Goal: Task Accomplishment & Management: Complete application form

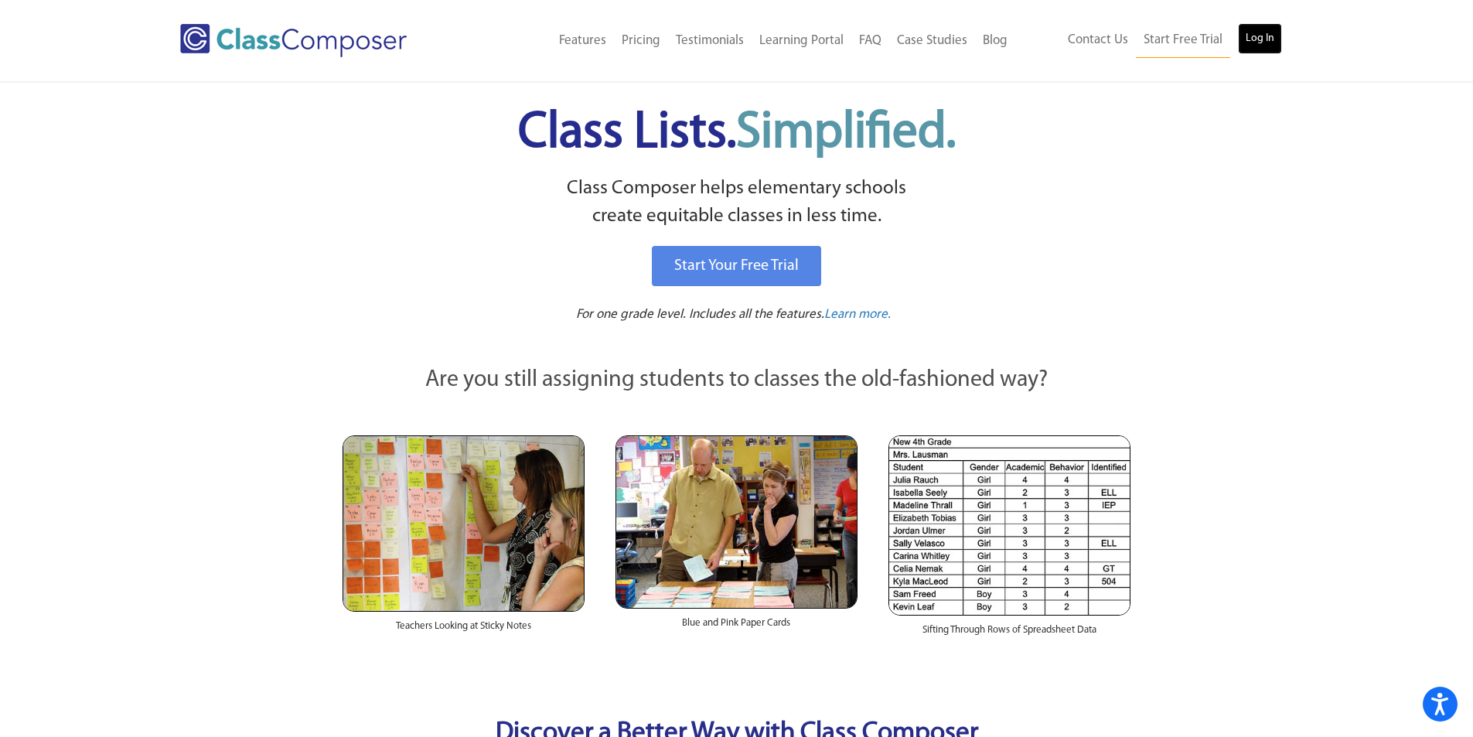
click at [1242, 39] on link "Log In" at bounding box center [1260, 38] width 44 height 31
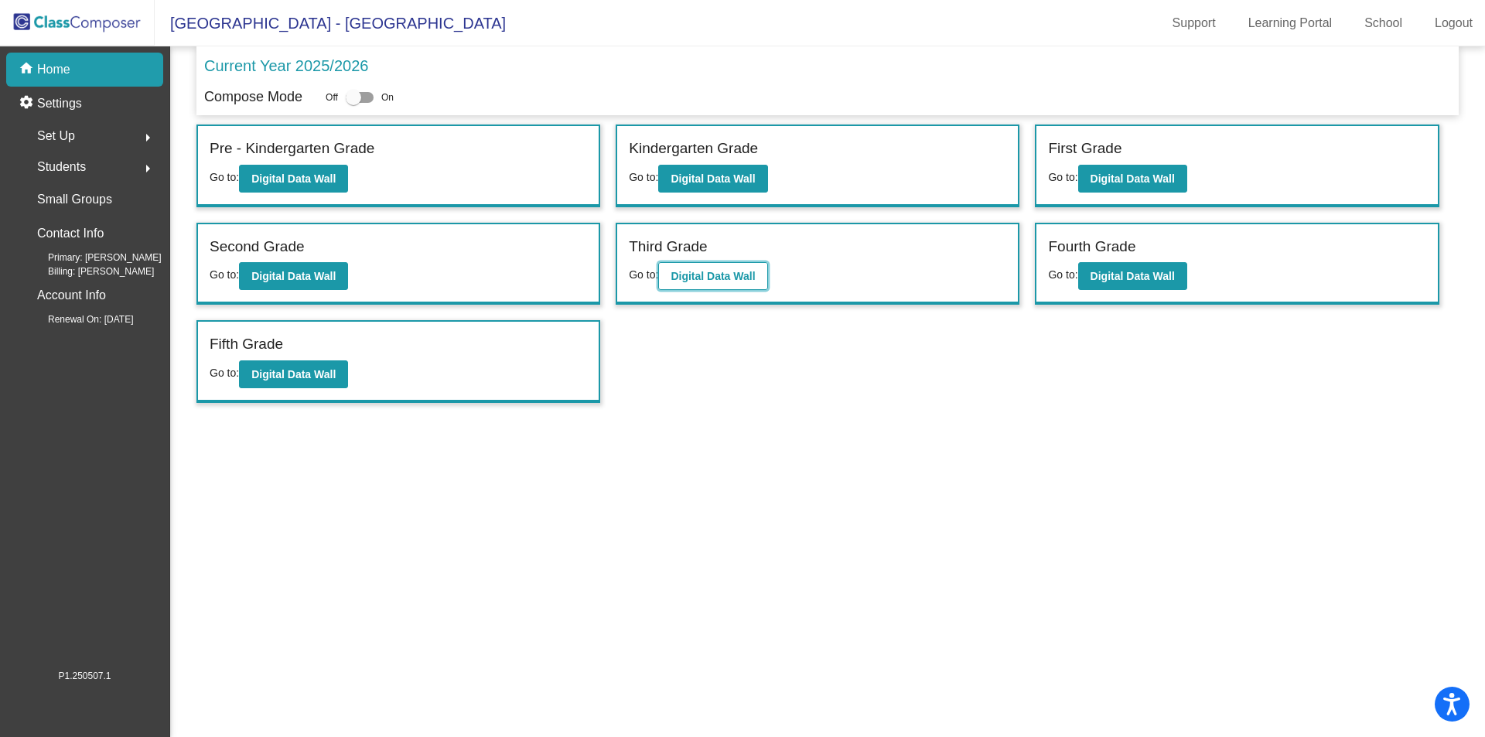
click at [719, 277] on b "Digital Data Wall" at bounding box center [713, 276] width 84 height 12
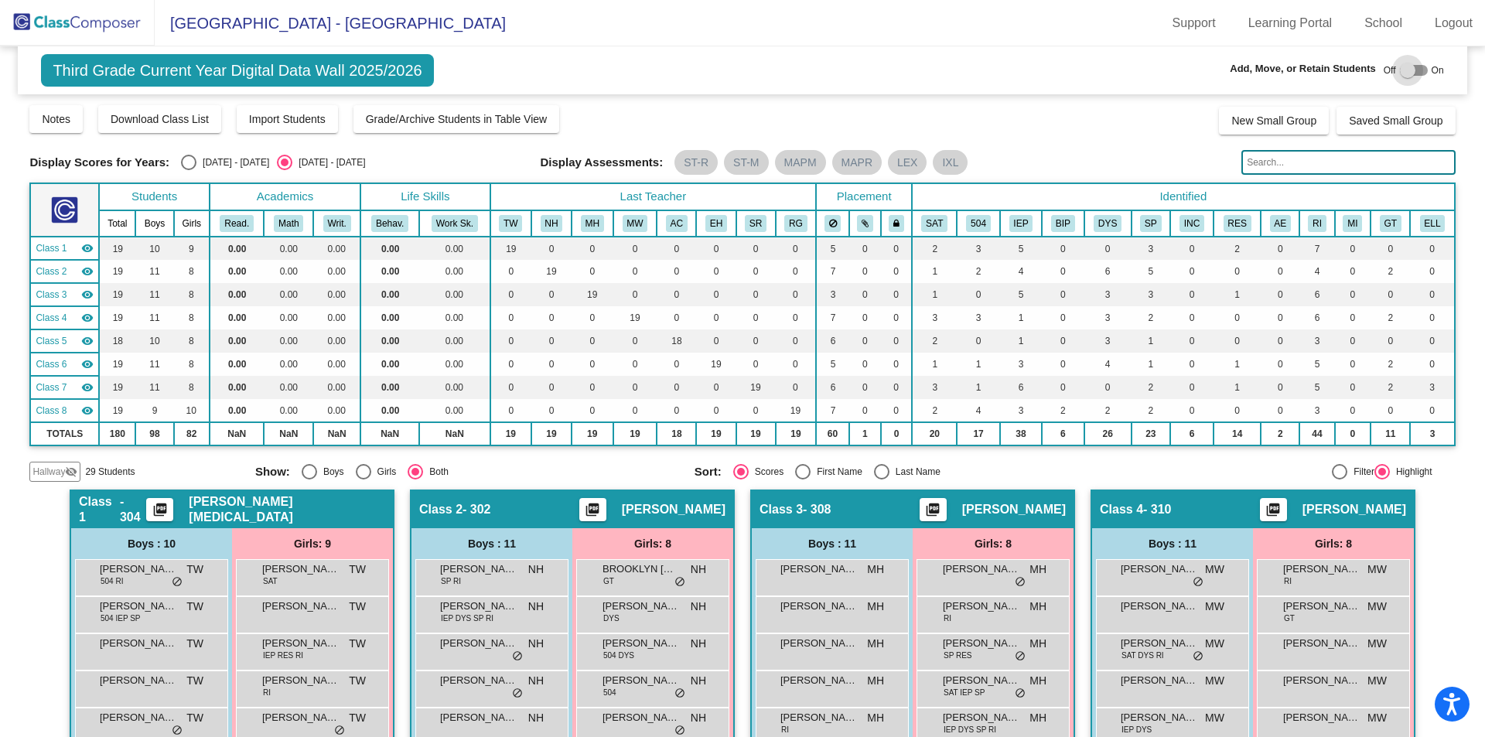
click at [1405, 70] on div at bounding box center [1407, 70] width 15 height 15
checkbox input "true"
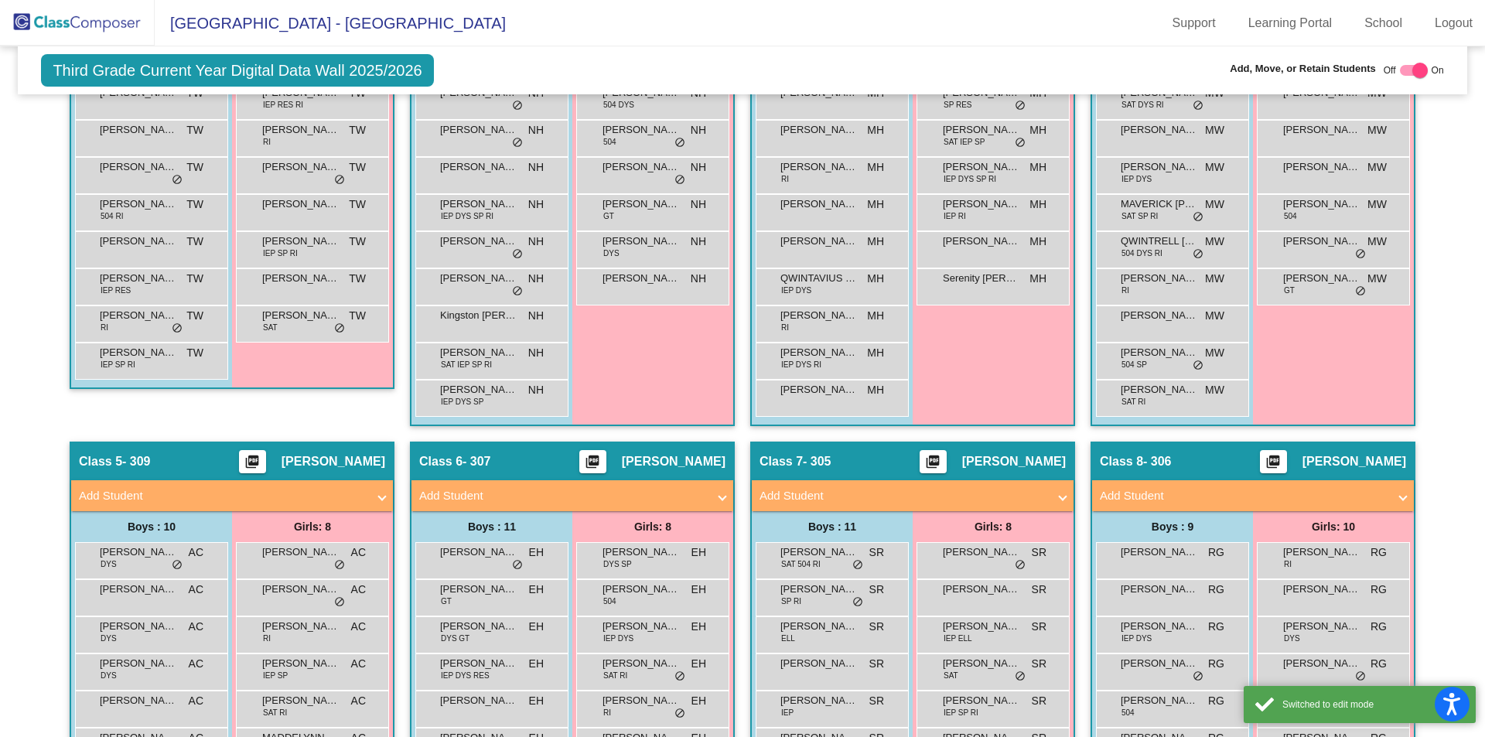
scroll to position [644, 0]
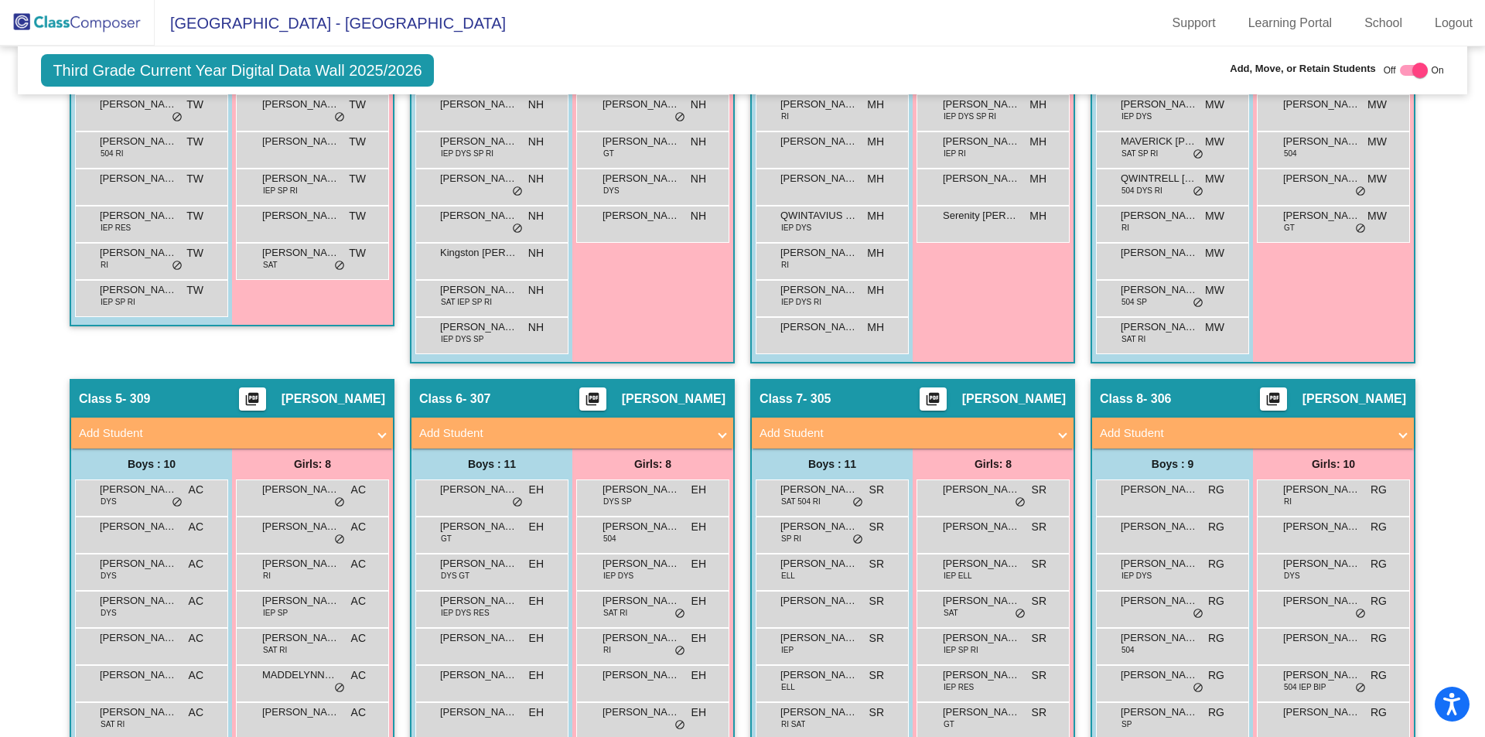
click at [101, 435] on mat-panel-title "Add Student" at bounding box center [223, 434] width 288 height 18
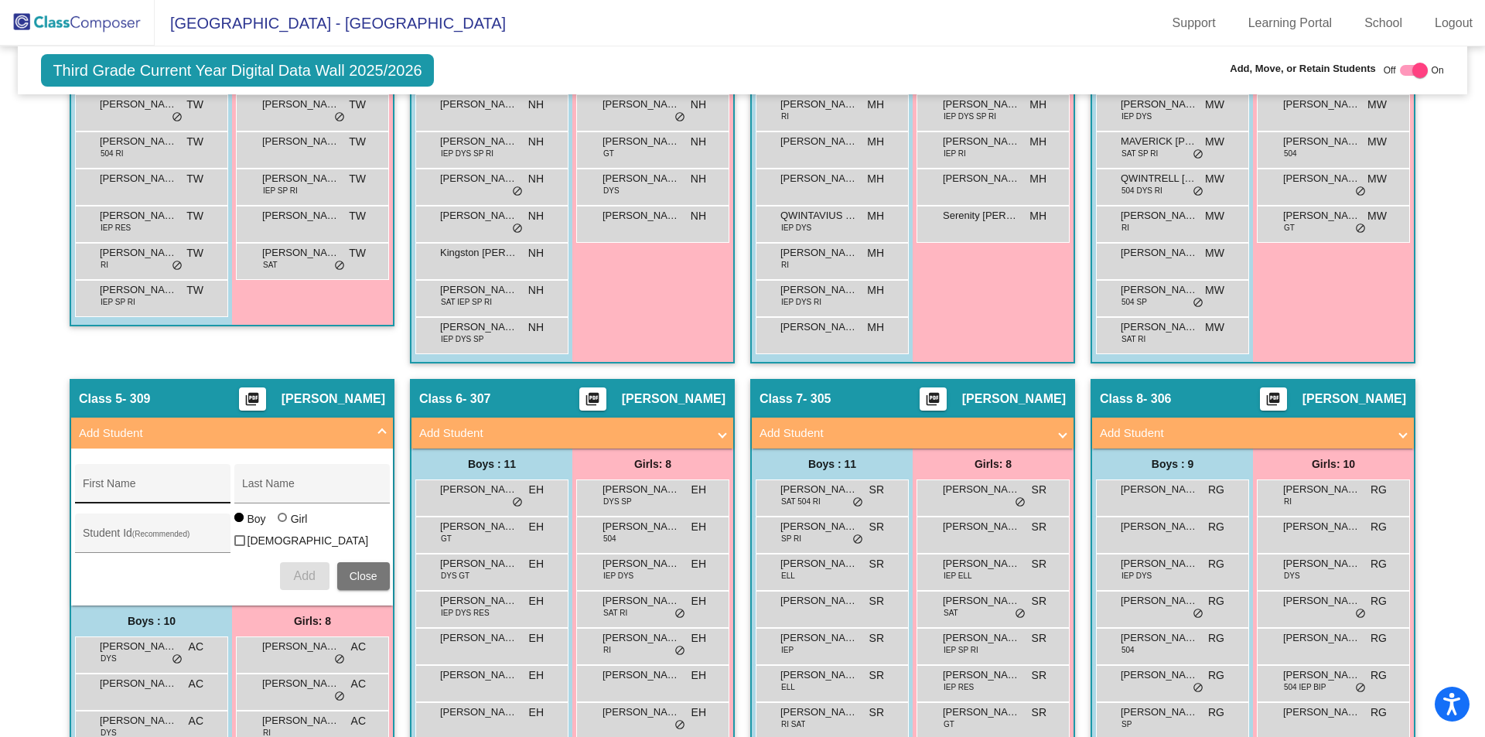
click at [128, 481] on div "First Name" at bounding box center [152, 489] width 139 height 32
type input "Julianna"
type input "Cantu"
click at [282, 525] on div at bounding box center [284, 519] width 12 height 12
click at [283, 526] on input "Girl" at bounding box center [283, 525] width 1 height 1
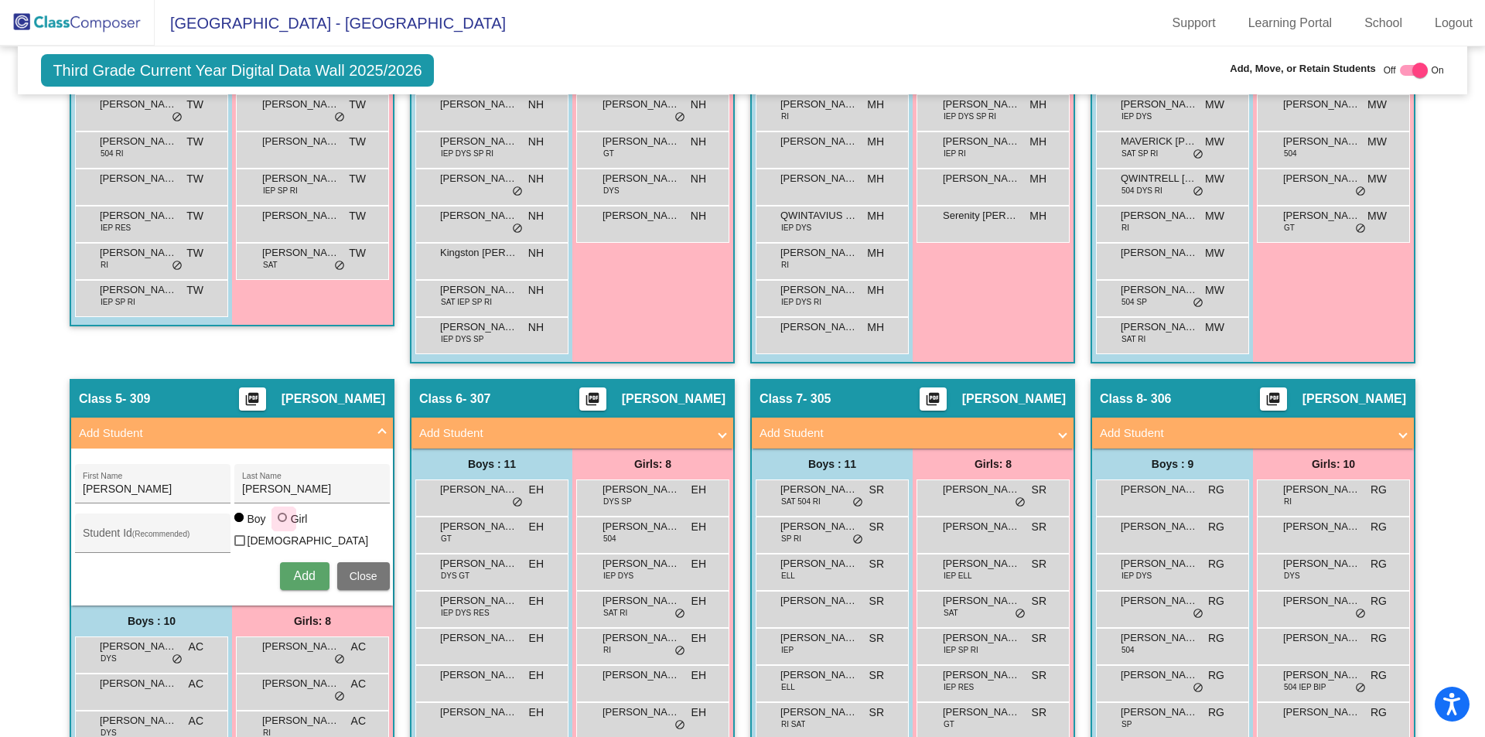
radio input "true"
click at [294, 572] on span "Add" at bounding box center [304, 575] width 22 height 13
click at [352, 572] on span "Close" at bounding box center [364, 576] width 28 height 12
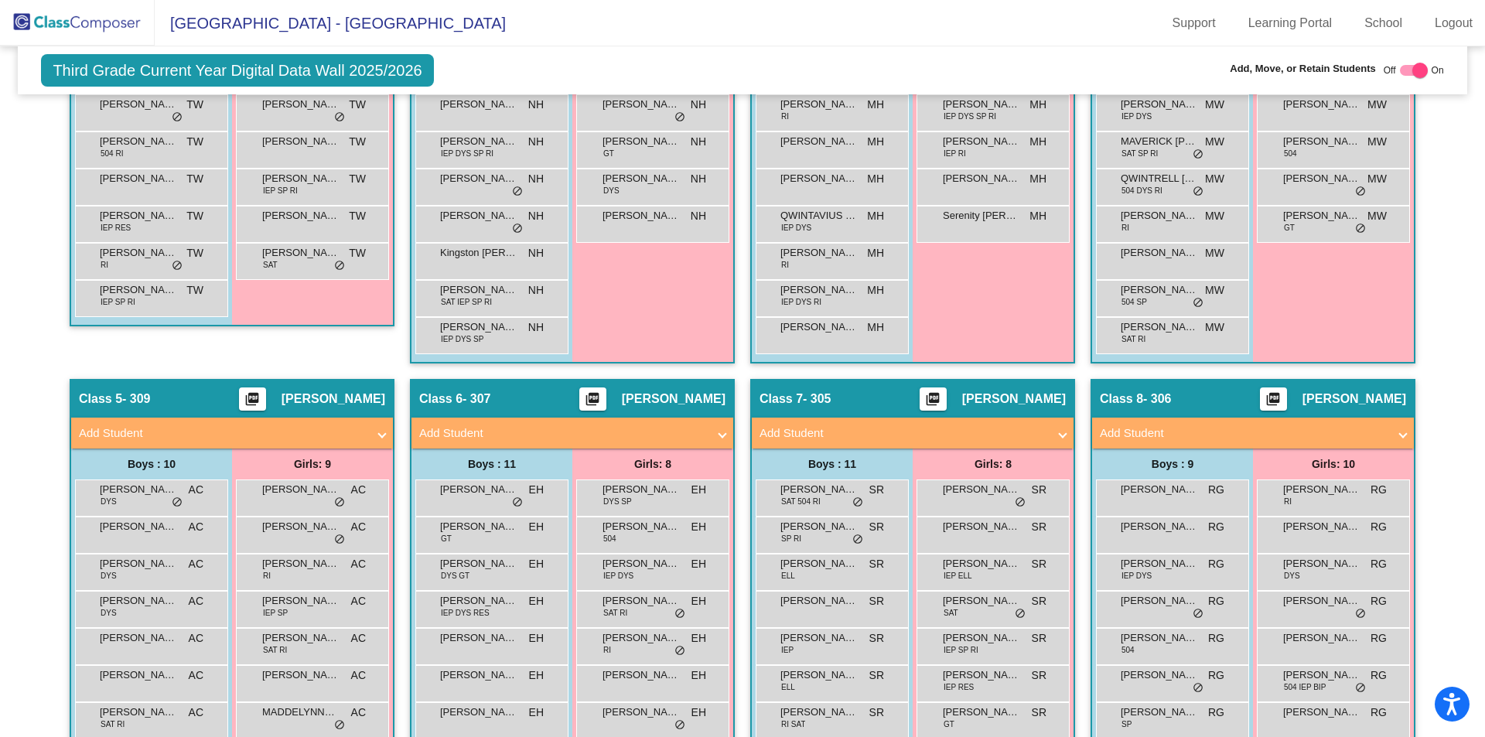
scroll to position [0, 0]
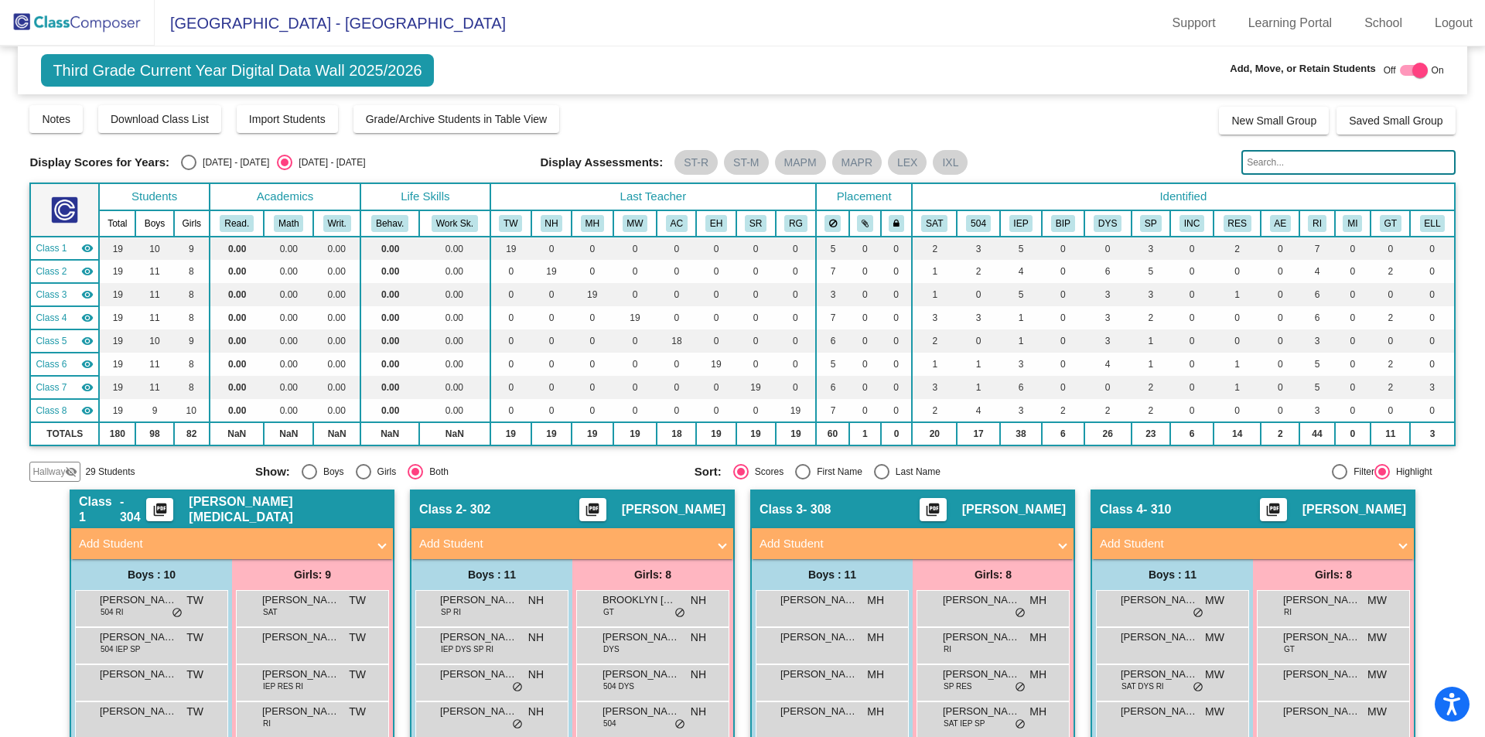
click at [745, 49] on div "Third Grade Current Year Digital Data Wall 2025/2026 Add, Move, or Retain Stude…" at bounding box center [742, 70] width 1449 height 48
click at [1272, 156] on input "text" at bounding box center [1347, 162] width 213 height 25
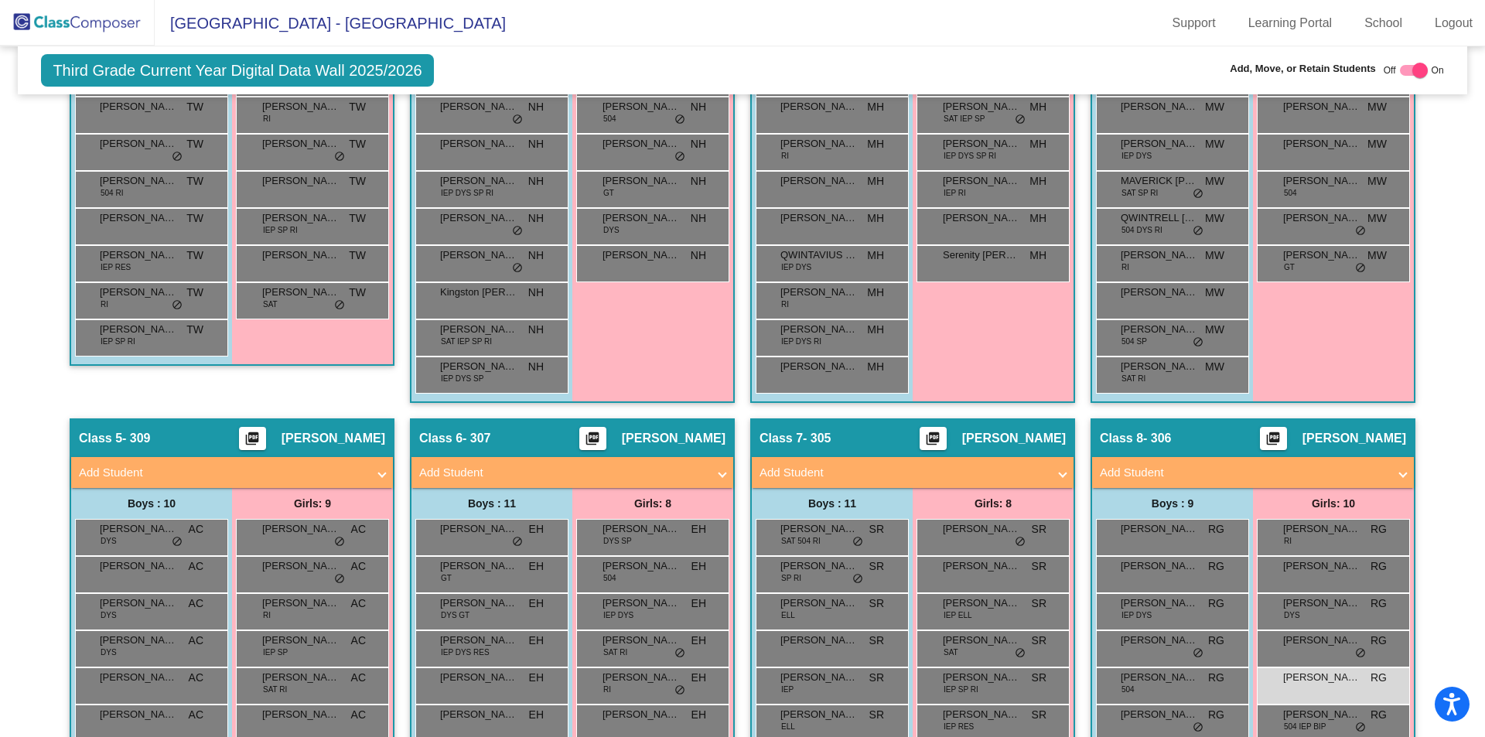
scroll to position [773, 0]
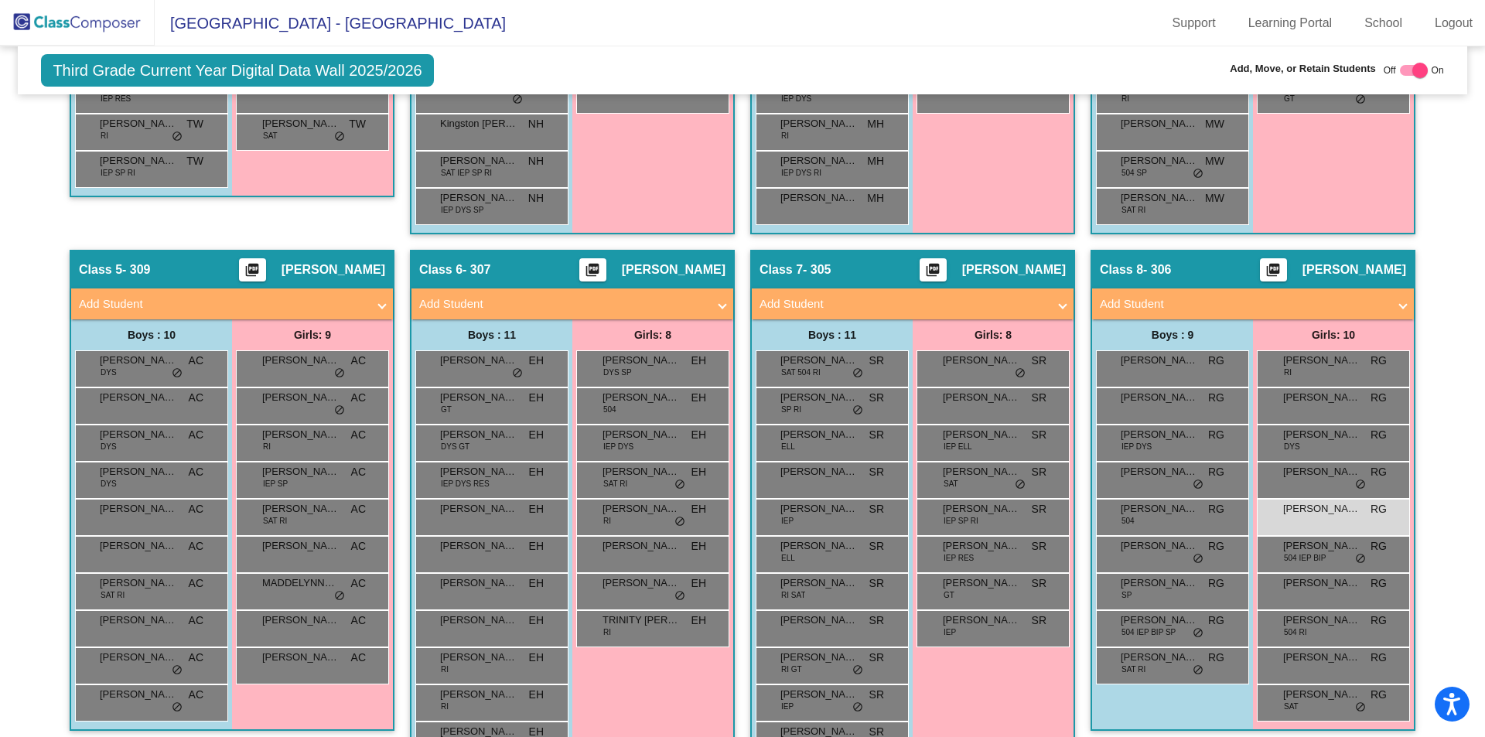
type input "harmony"
click at [0, 0] on div "Girls: 9 AIRKA JUAREZ AC lock do_not_disturb_alt Adelina Escochea AC lock do_no…" at bounding box center [0, 0] width 0 height 0
click at [271, 558] on div "Julianna Cantu AC lock do_not_disturb_alt" at bounding box center [312, 553] width 148 height 32
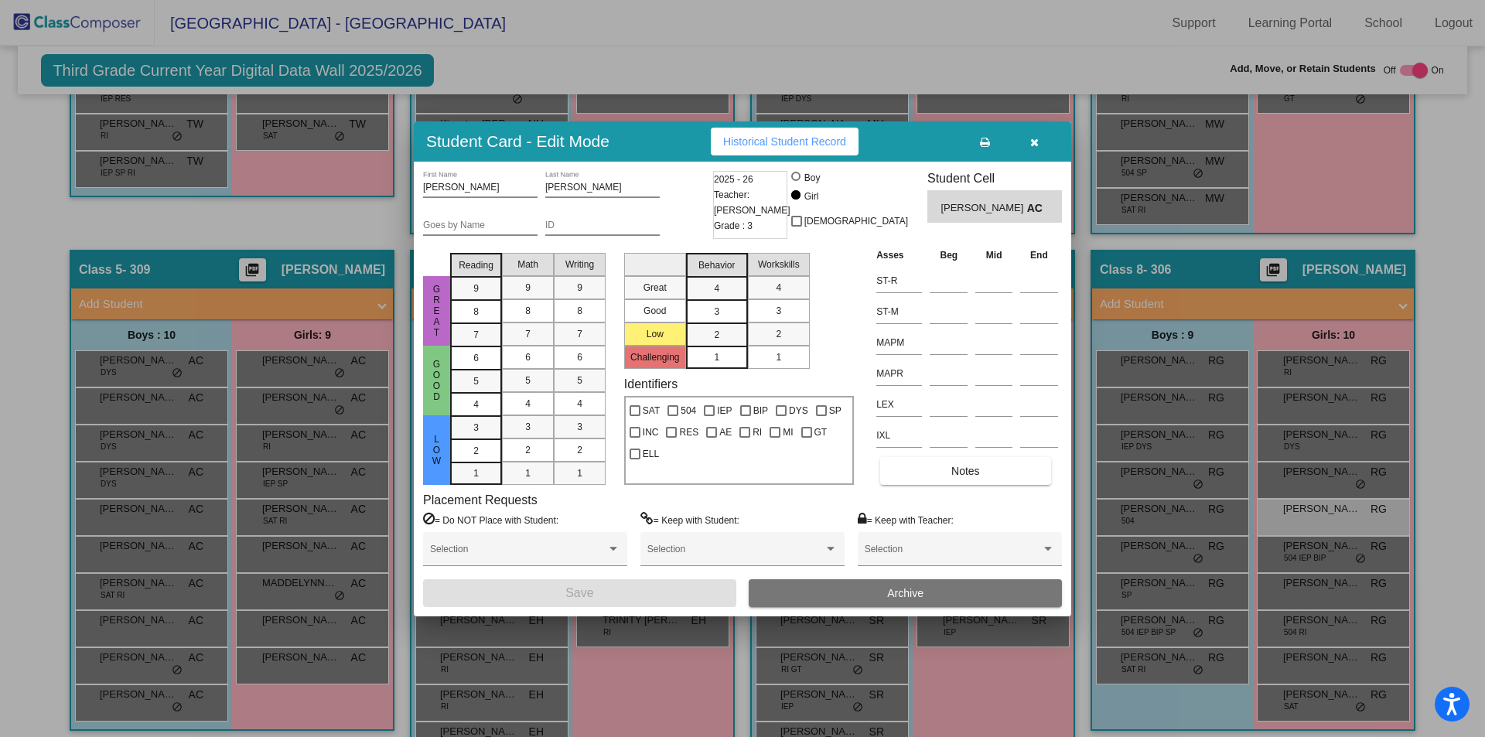
drag, startPoint x: 1036, startPoint y: 142, endPoint x: 1030, endPoint y: 159, distance: 17.4
click at [1036, 142] on icon "button" at bounding box center [1034, 142] width 9 height 11
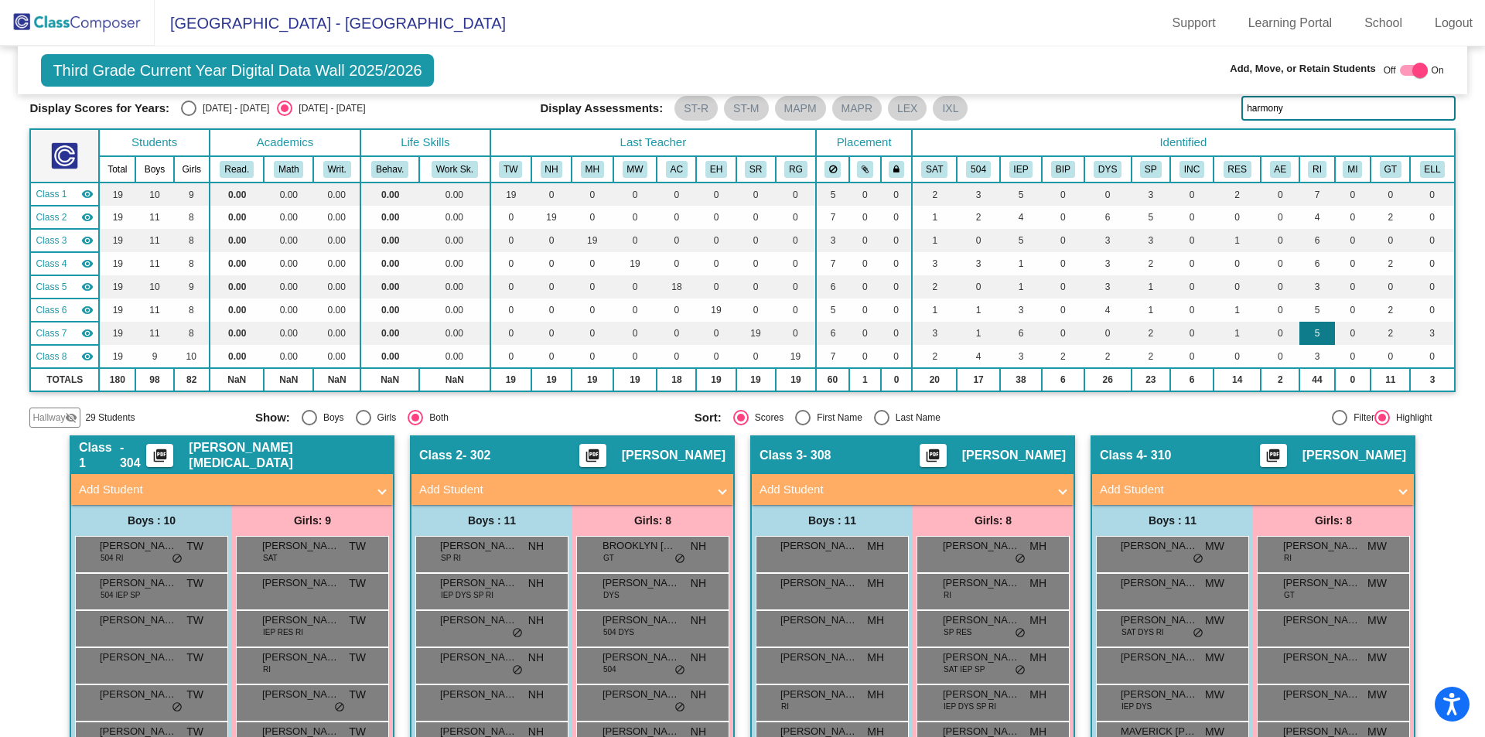
scroll to position [0, 0]
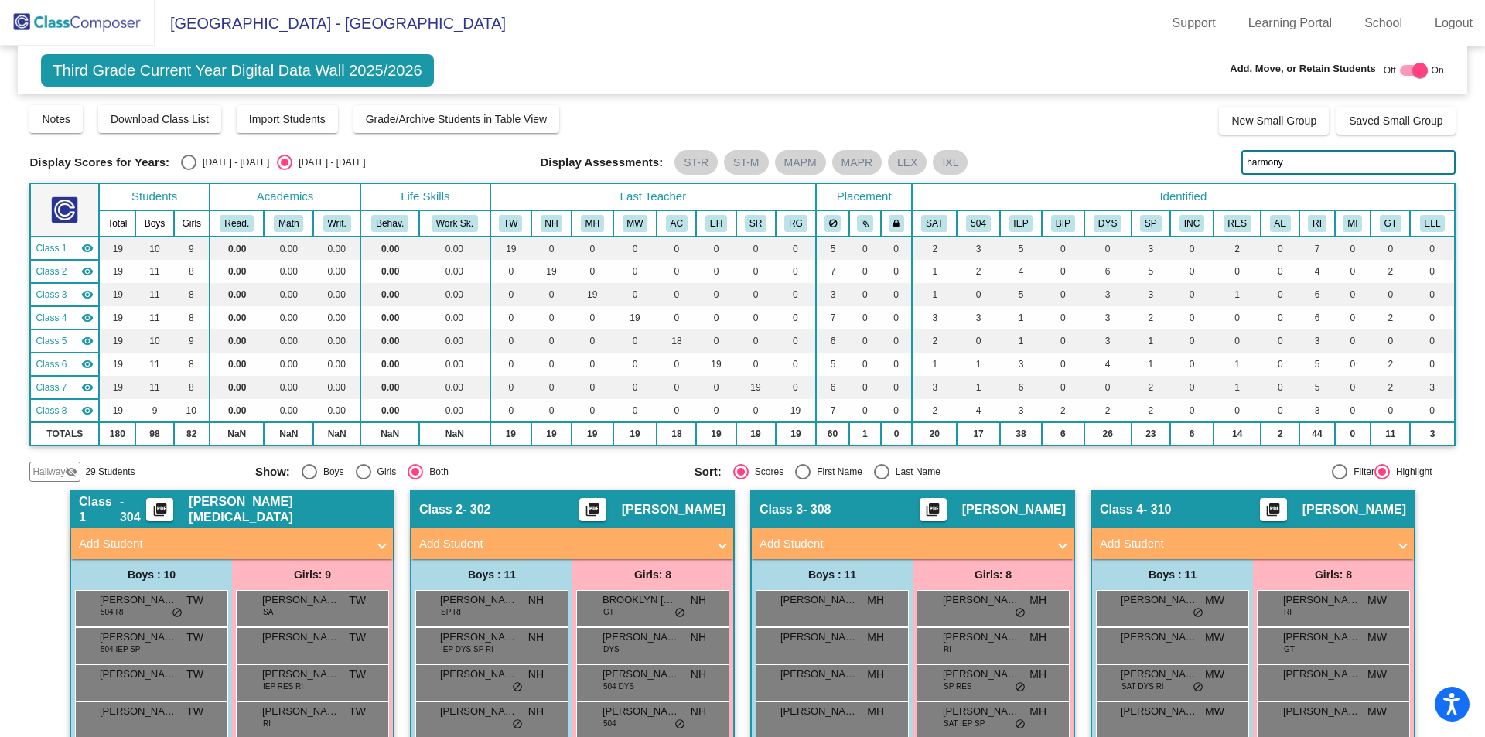
drag, startPoint x: 1289, startPoint y: 166, endPoint x: 1023, endPoint y: 143, distance: 267.8
click at [1023, 143] on div "Display Scores for Years: 2024 - 2025 2025 - 2026 Grade/Archive Students in Tab…" at bounding box center [741, 293] width 1425 height 378
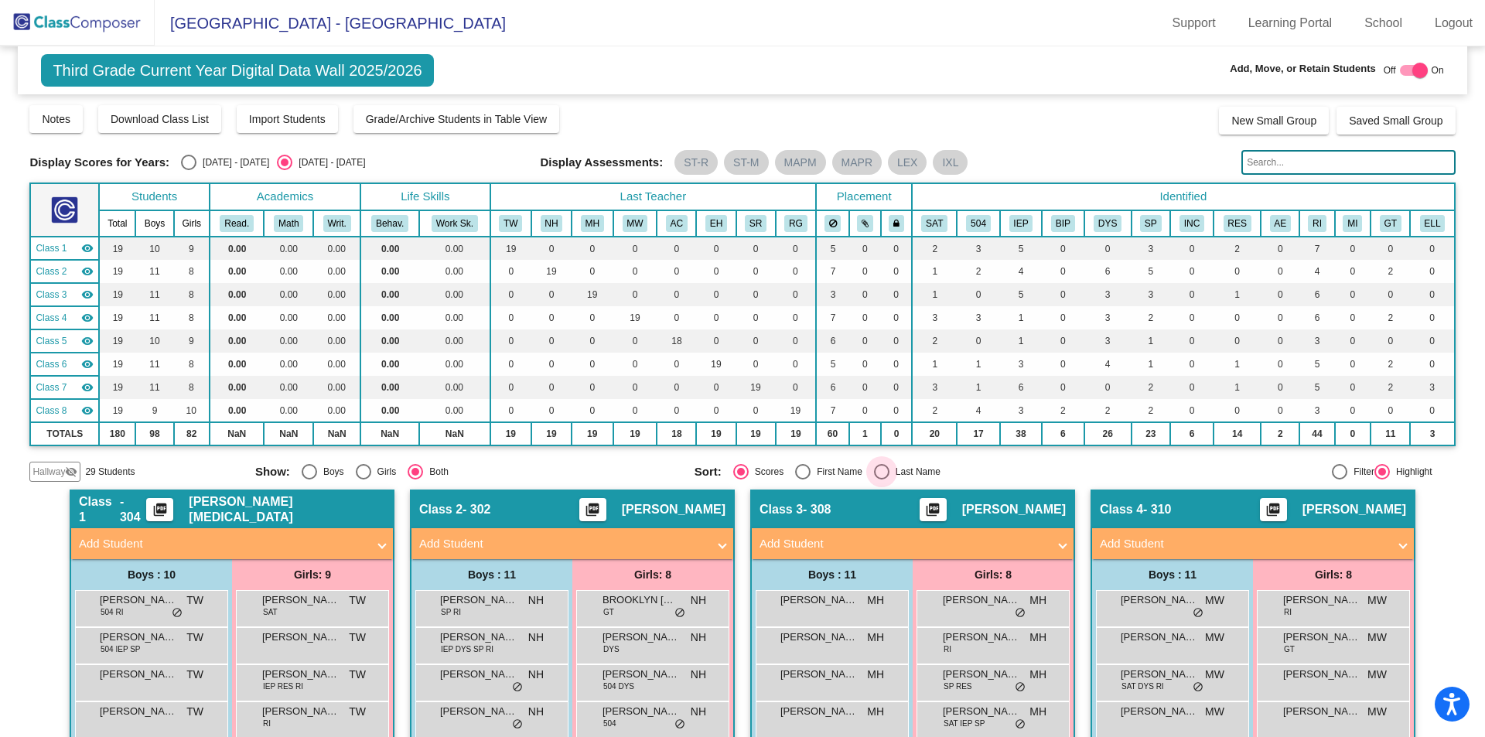
click at [878, 473] on div "Select an option" at bounding box center [881, 471] width 15 height 15
click at [881, 480] on input "Last Name" at bounding box center [881, 480] width 1 height 1
radio input "true"
click at [74, 15] on img at bounding box center [77, 23] width 155 height 46
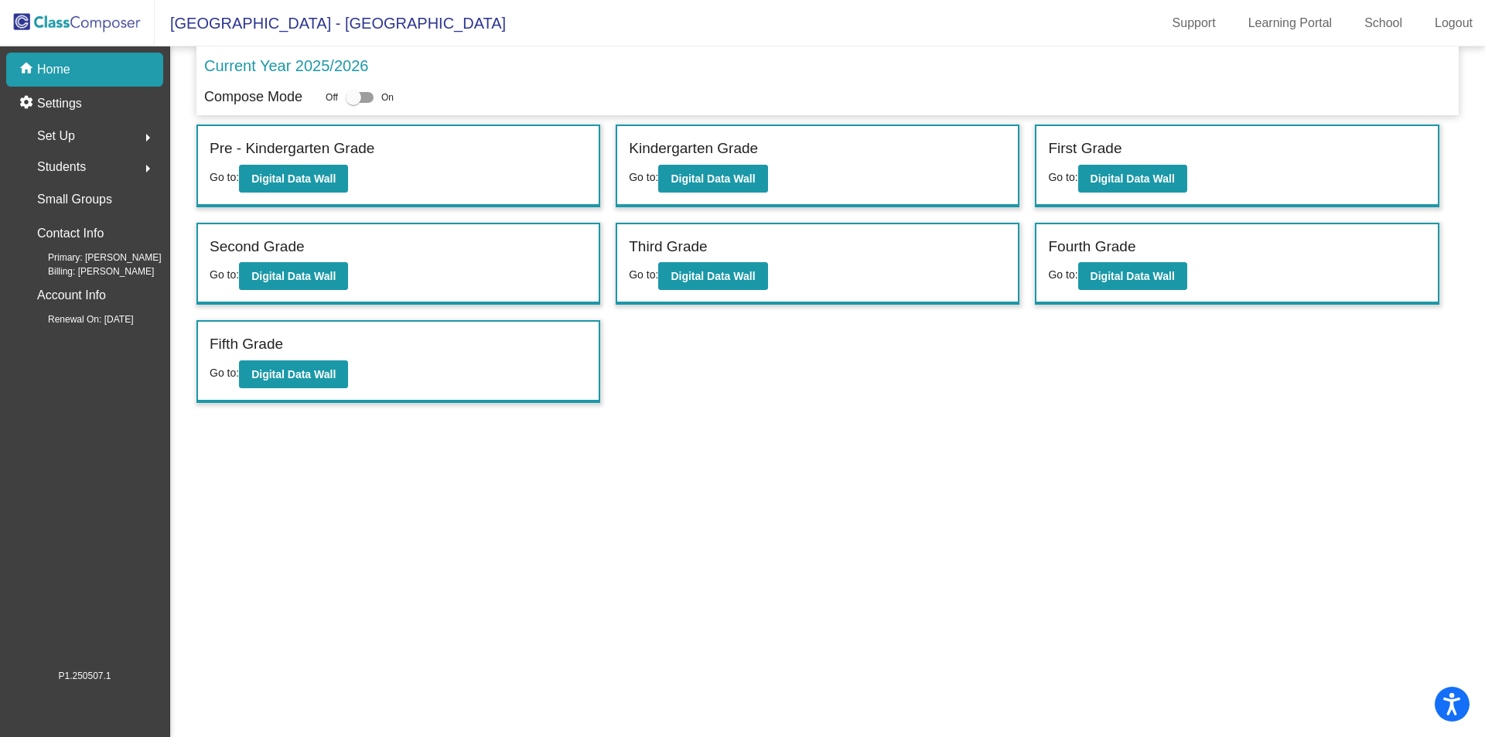
click at [63, 159] on span "Students" at bounding box center [61, 167] width 49 height 22
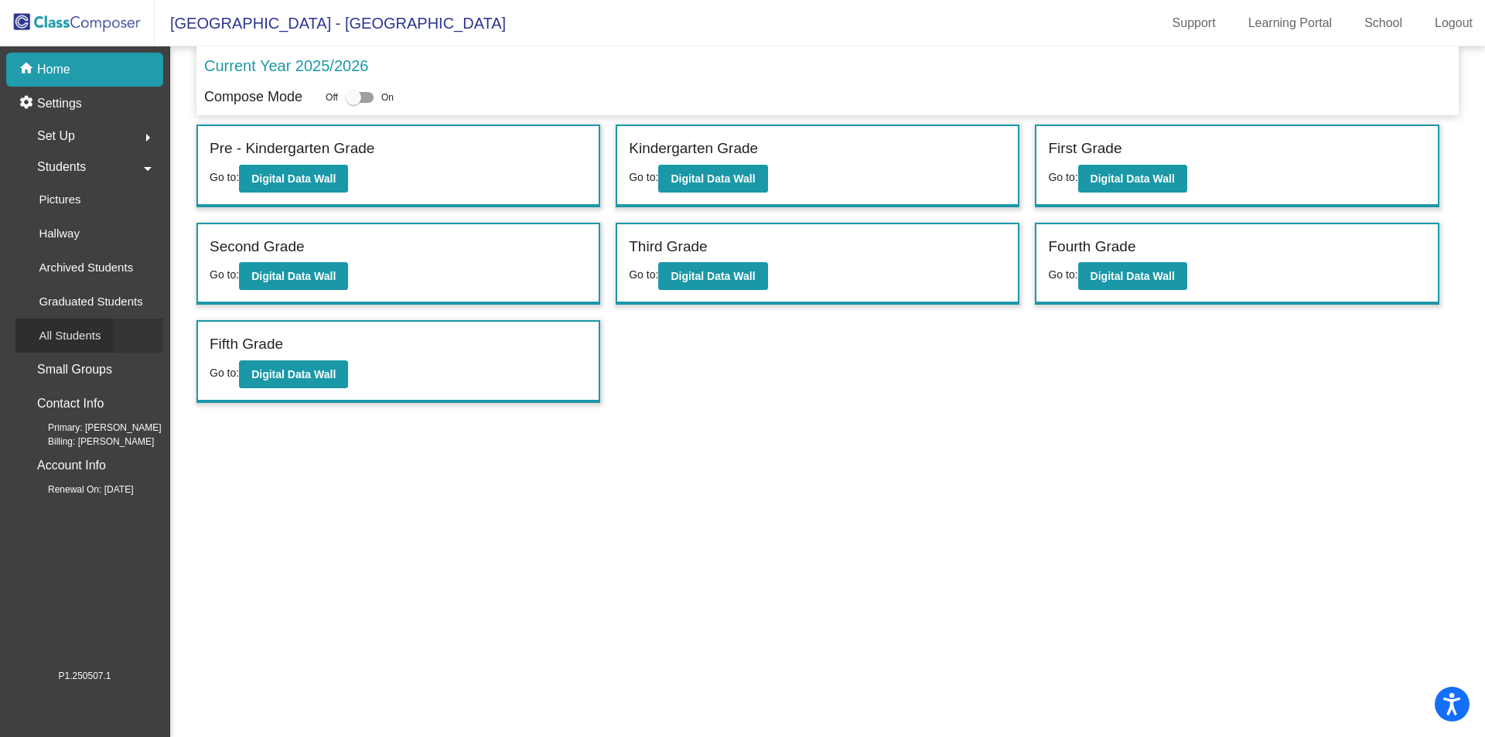
click at [70, 340] on p "All Students" at bounding box center [70, 335] width 62 height 19
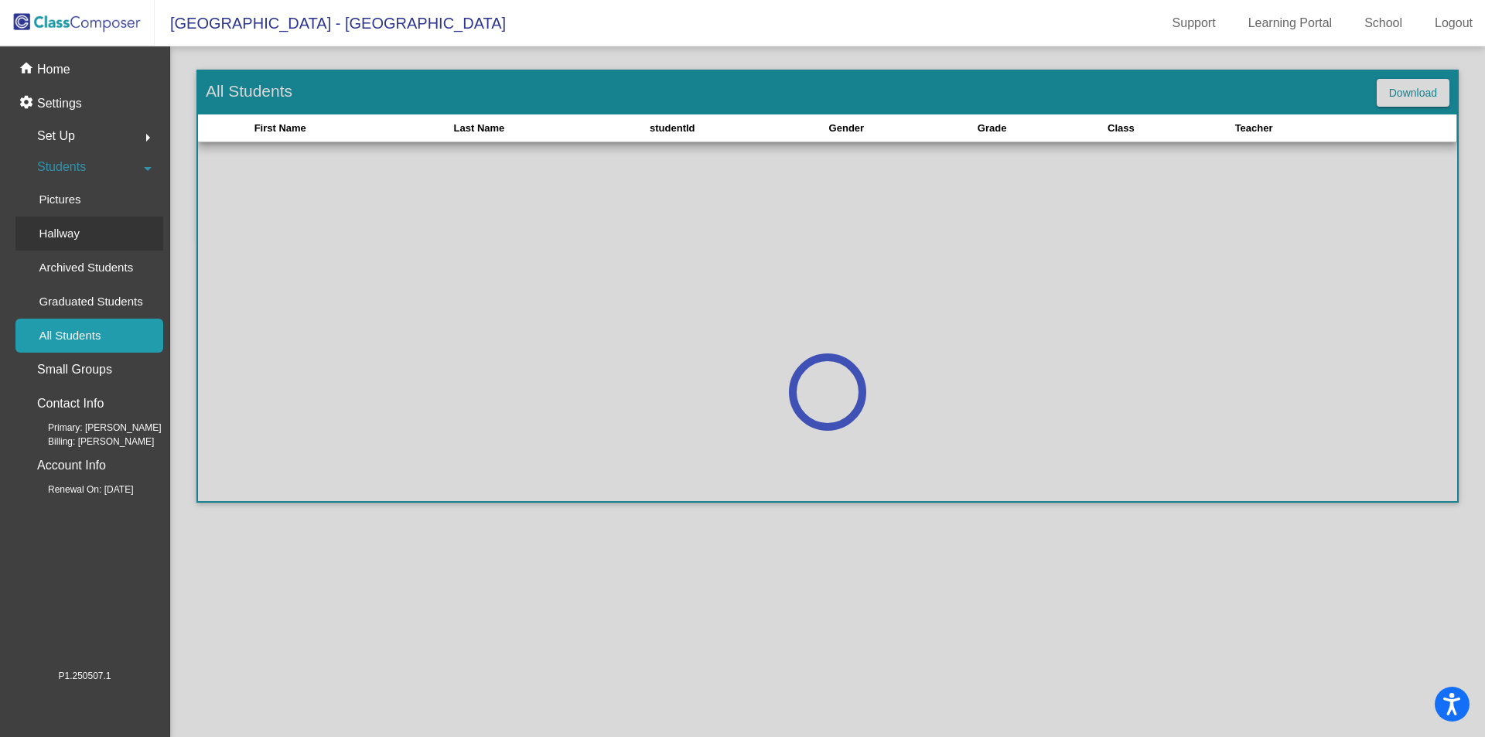
drag, startPoint x: 73, startPoint y: 231, endPoint x: 65, endPoint y: 232, distance: 8.5
click at [73, 231] on p "Hallway" at bounding box center [59, 233] width 41 height 19
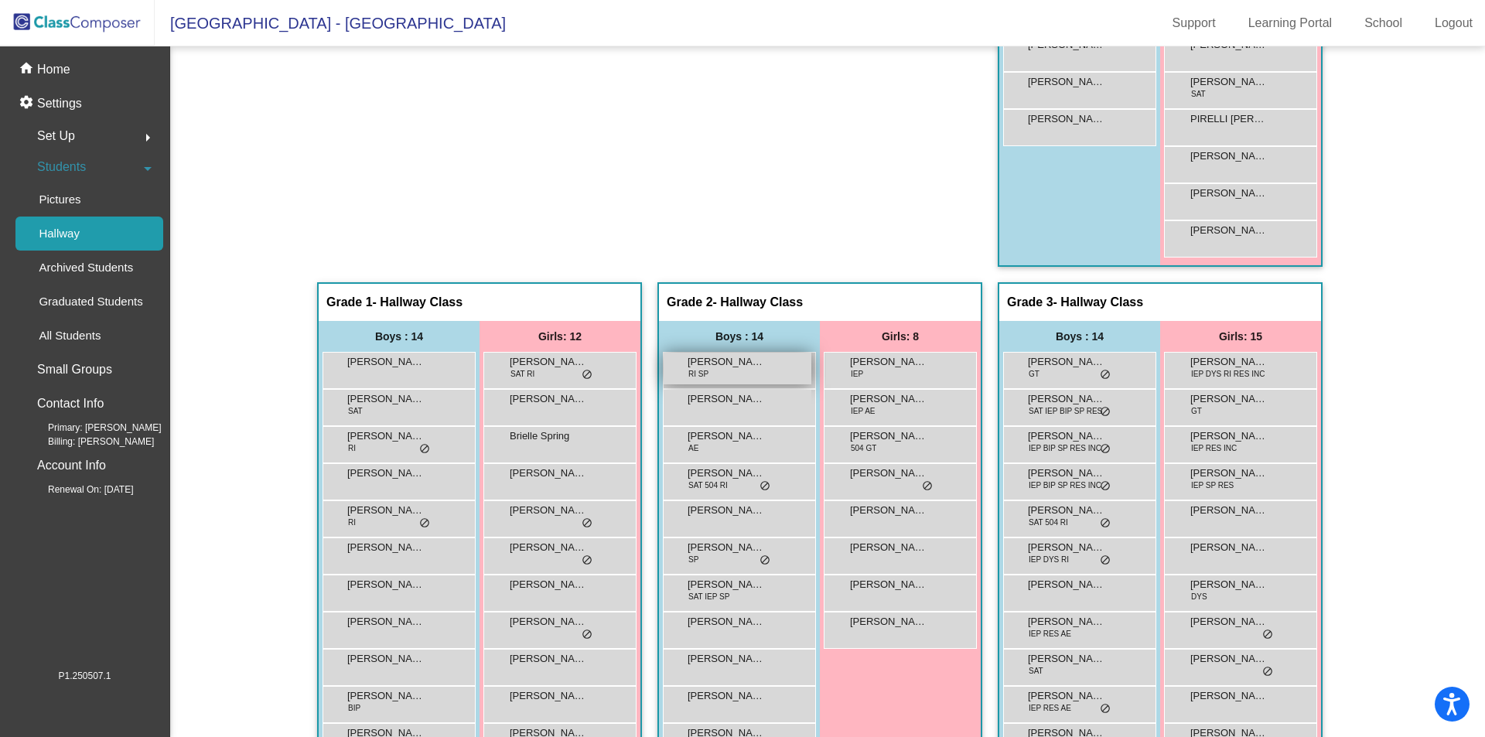
scroll to position [644, 0]
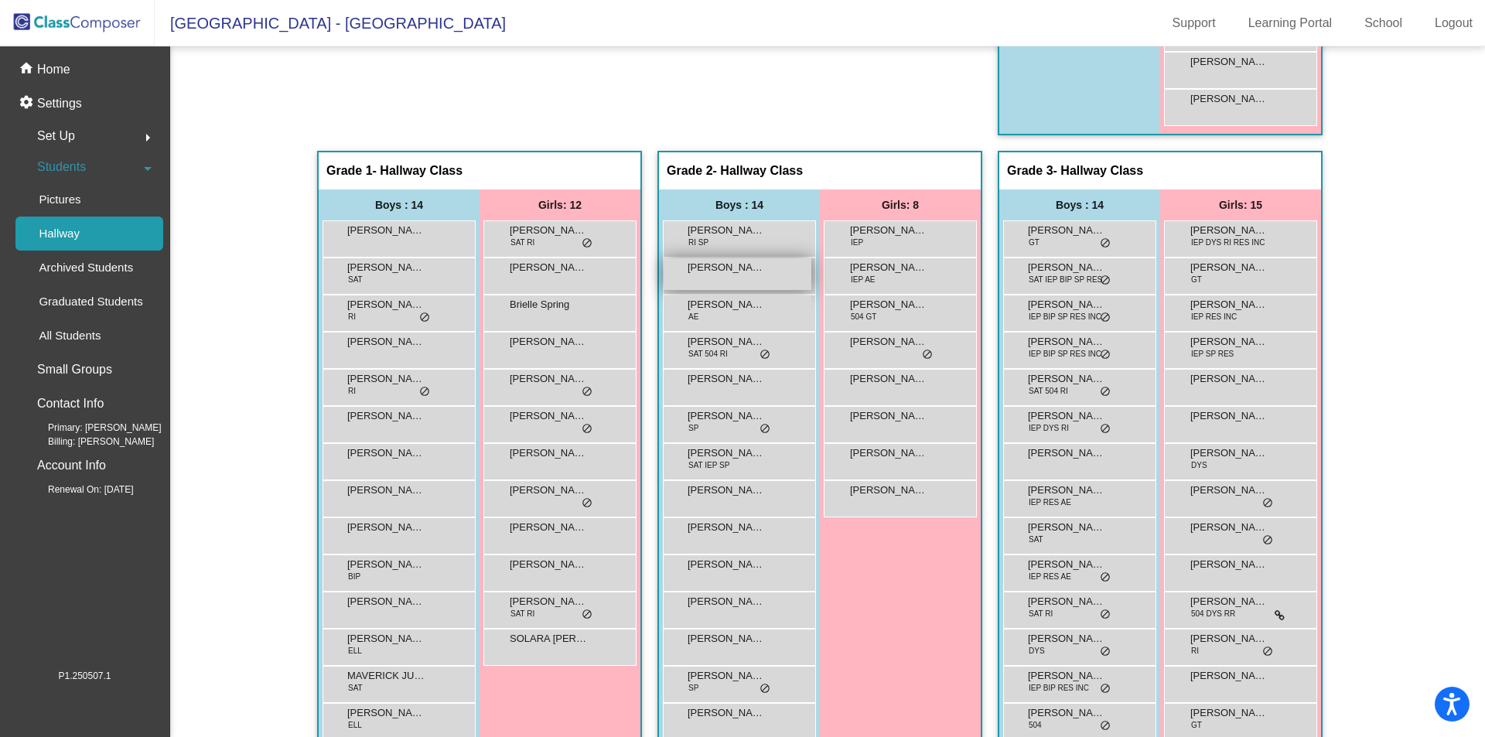
click at [722, 276] on div "EMMANUEL CERVANTES lock do_not_disturb_alt" at bounding box center [738, 274] width 148 height 32
click at [722, 271] on span "EMMANUEL CERVANTES" at bounding box center [726, 267] width 77 height 15
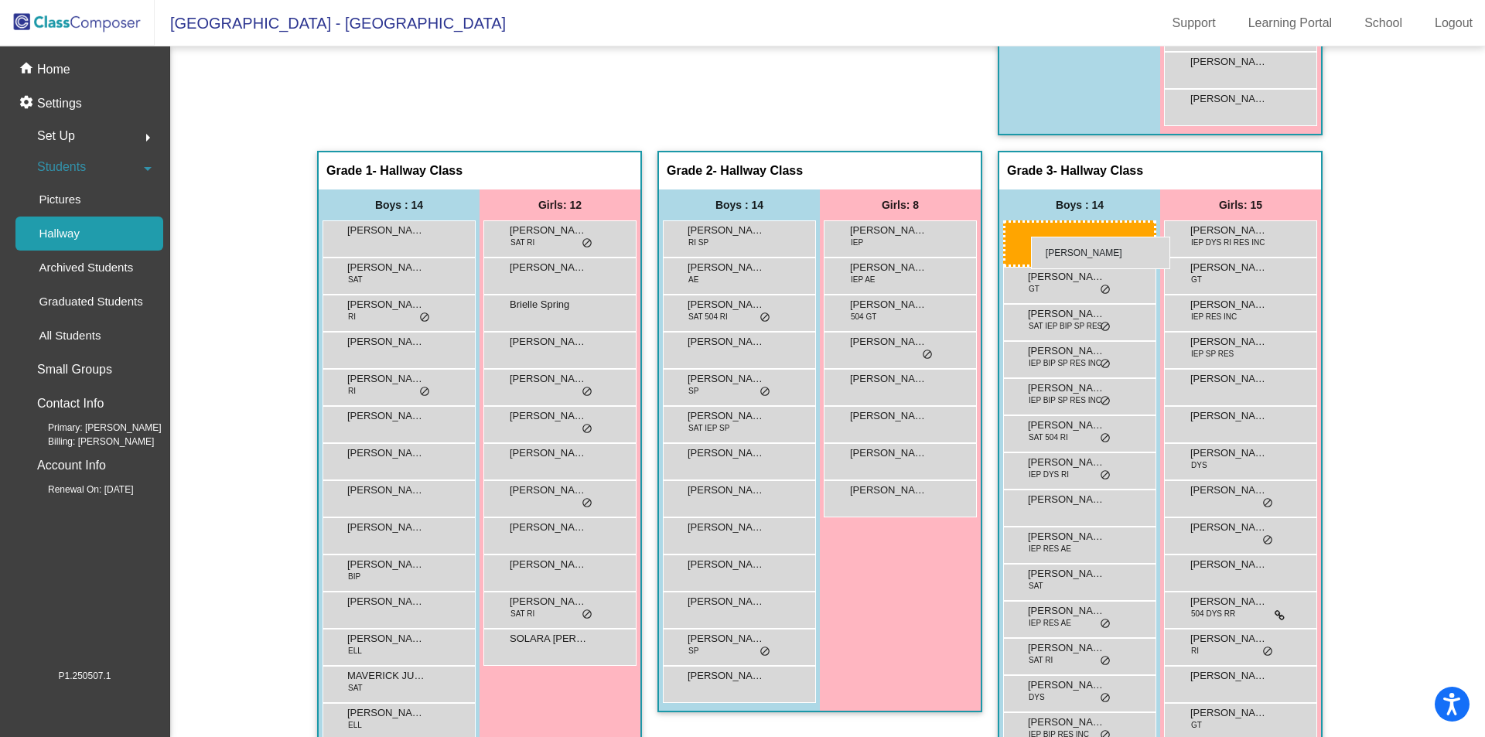
drag, startPoint x: 760, startPoint y: 276, endPoint x: 1031, endPoint y: 237, distance: 273.6
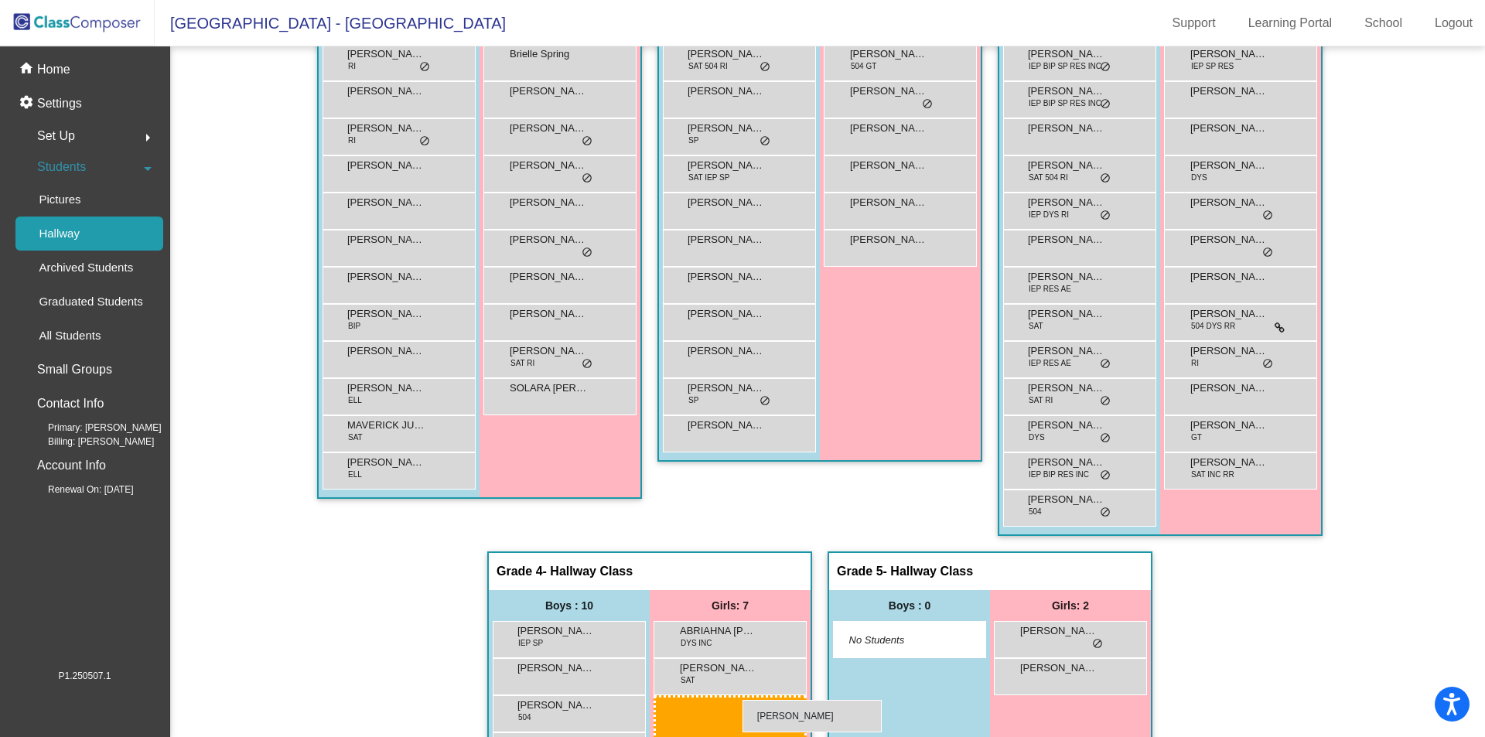
scroll to position [907, 0]
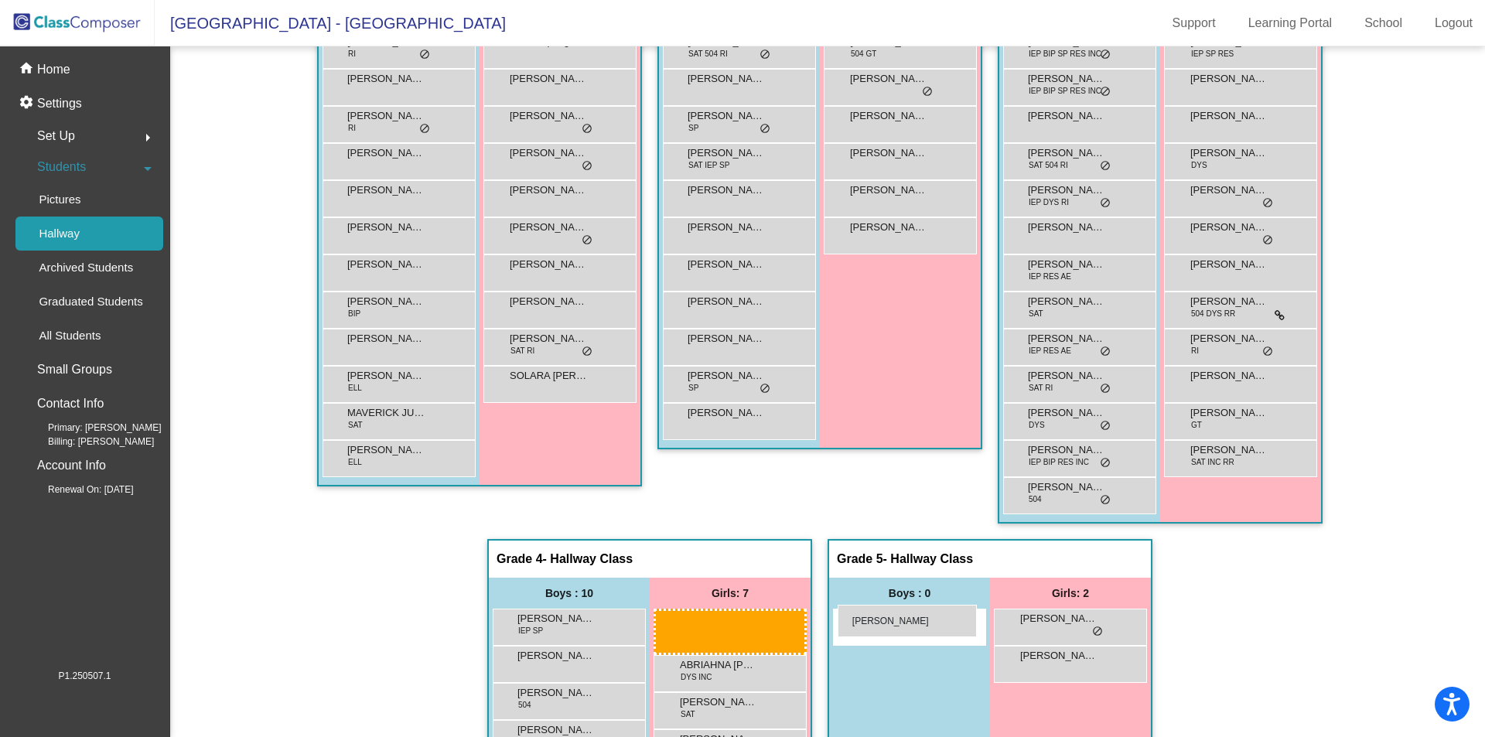
drag, startPoint x: 1210, startPoint y: 314, endPoint x: 838, endPoint y: 606, distance: 472.1
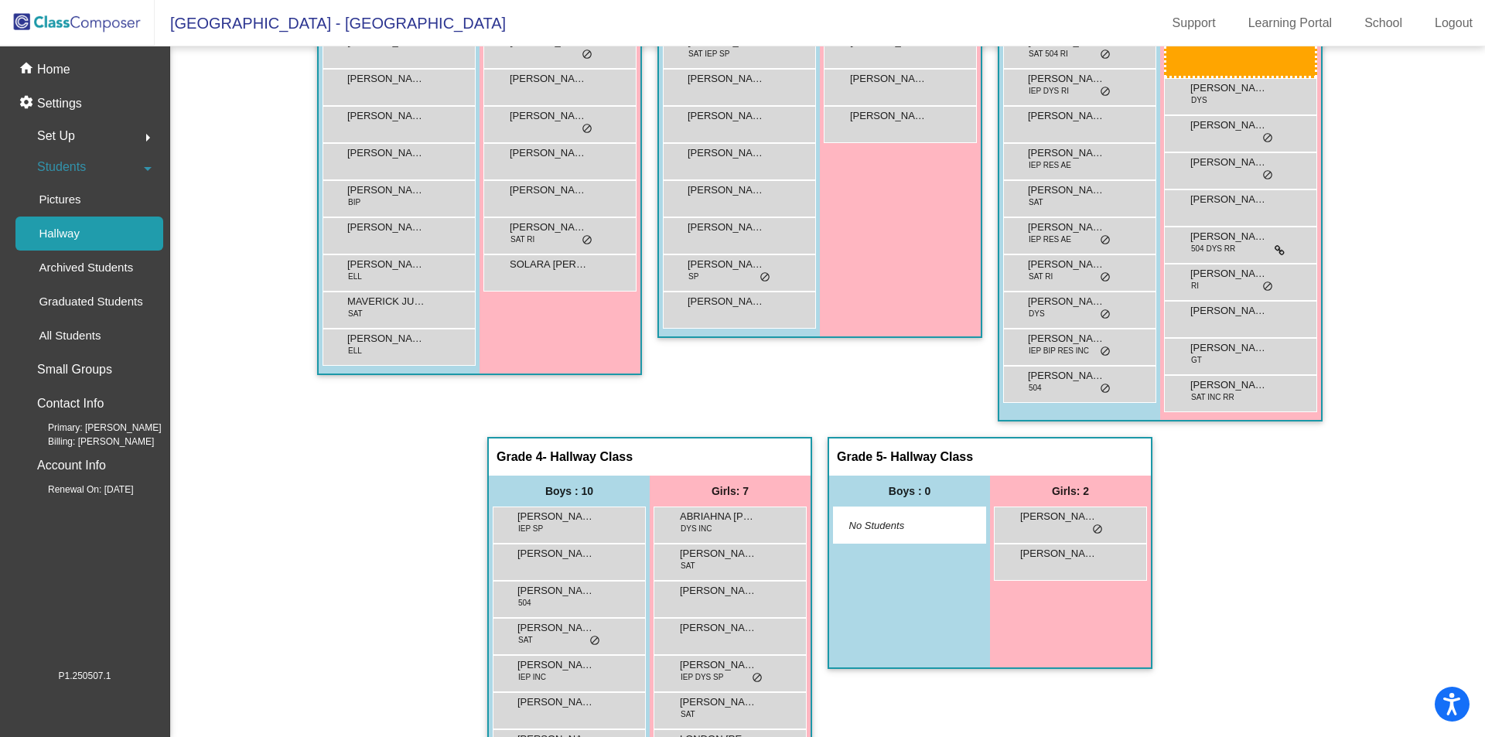
scroll to position [1028, 0]
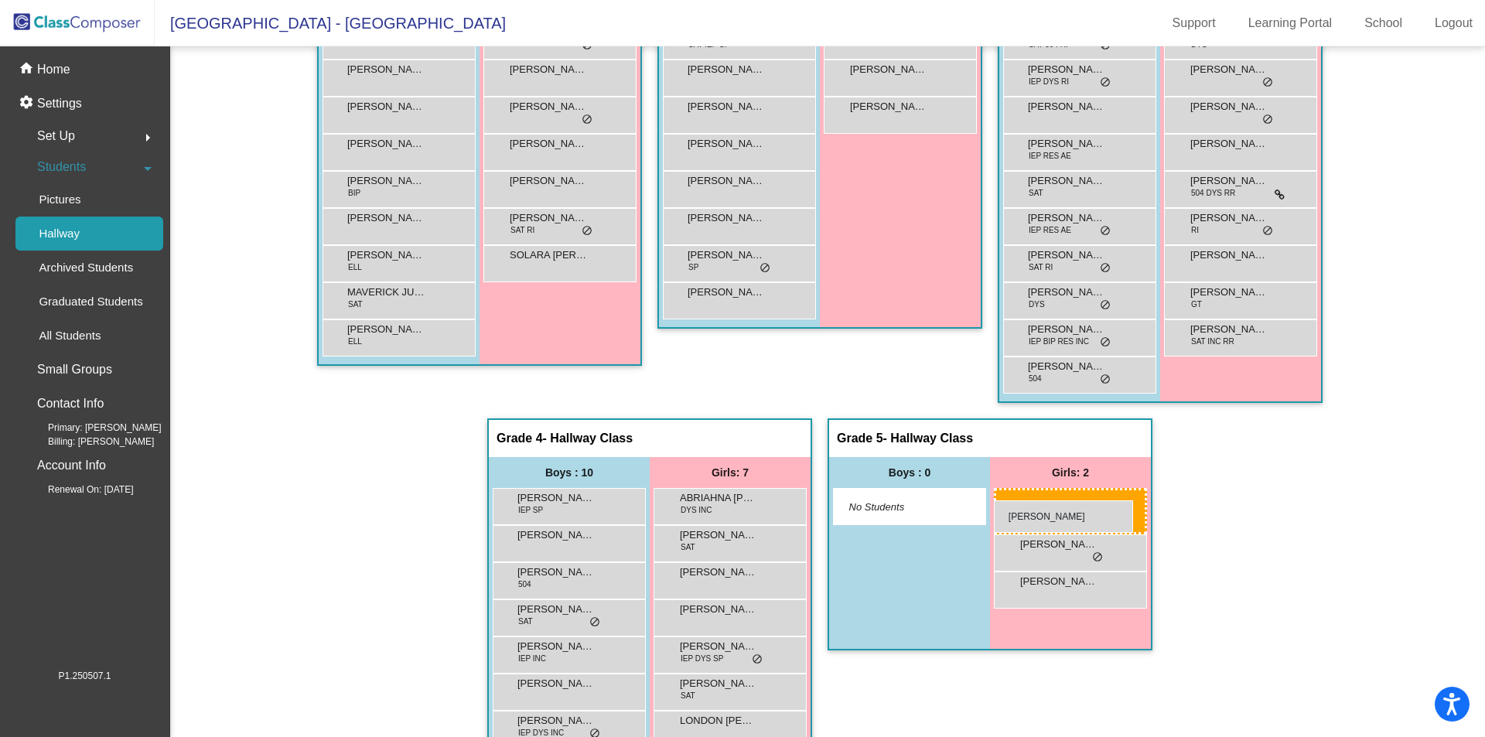
drag, startPoint x: 1221, startPoint y: 435, endPoint x: 994, endPoint y: 500, distance: 236.5
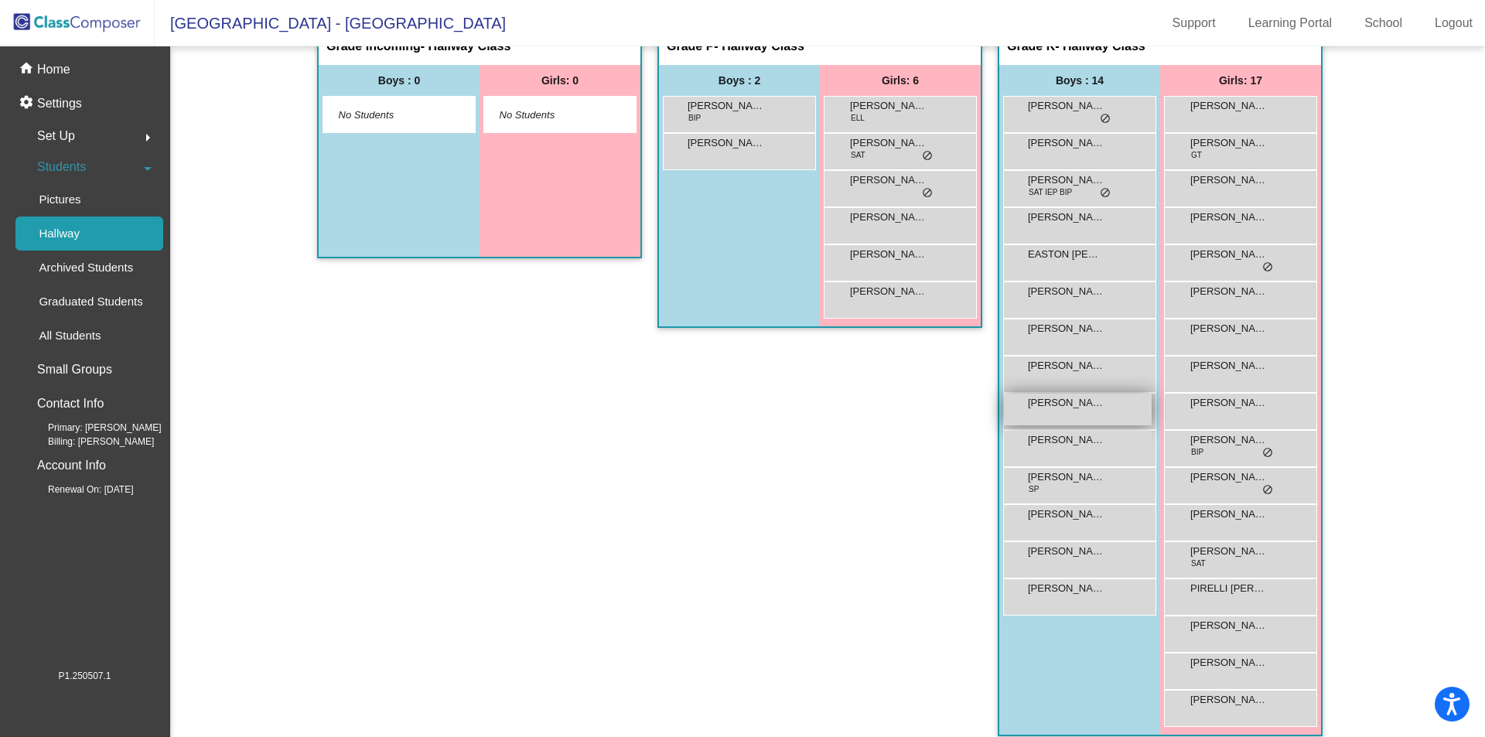
scroll to position [0, 0]
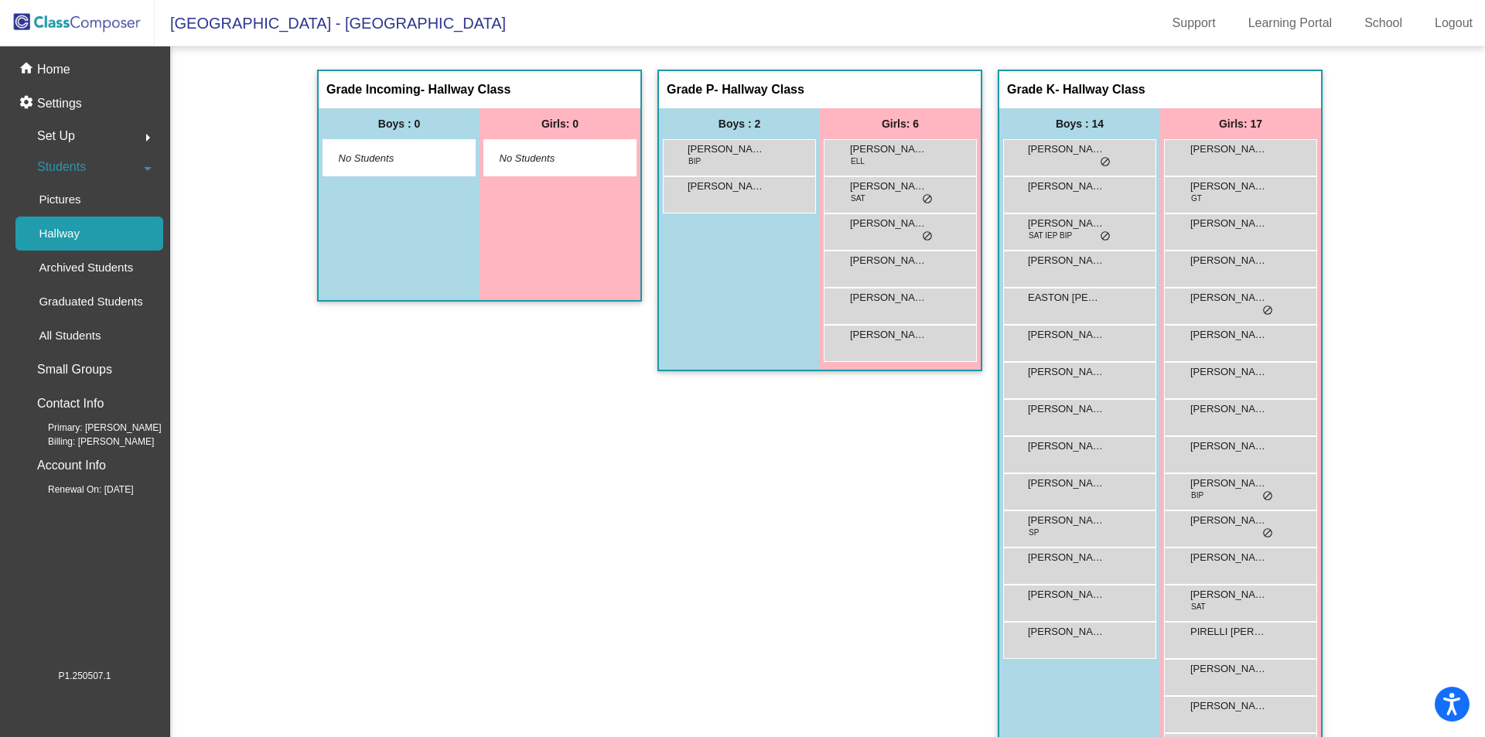
drag, startPoint x: 376, startPoint y: 472, endPoint x: 166, endPoint y: 193, distance: 349.1
click at [375, 468] on div "Grade Incoming - Hallway Class picture_as_pdf Add Student First Name Last Name …" at bounding box center [479, 432] width 325 height 725
click at [77, 165] on span "Students" at bounding box center [61, 167] width 49 height 22
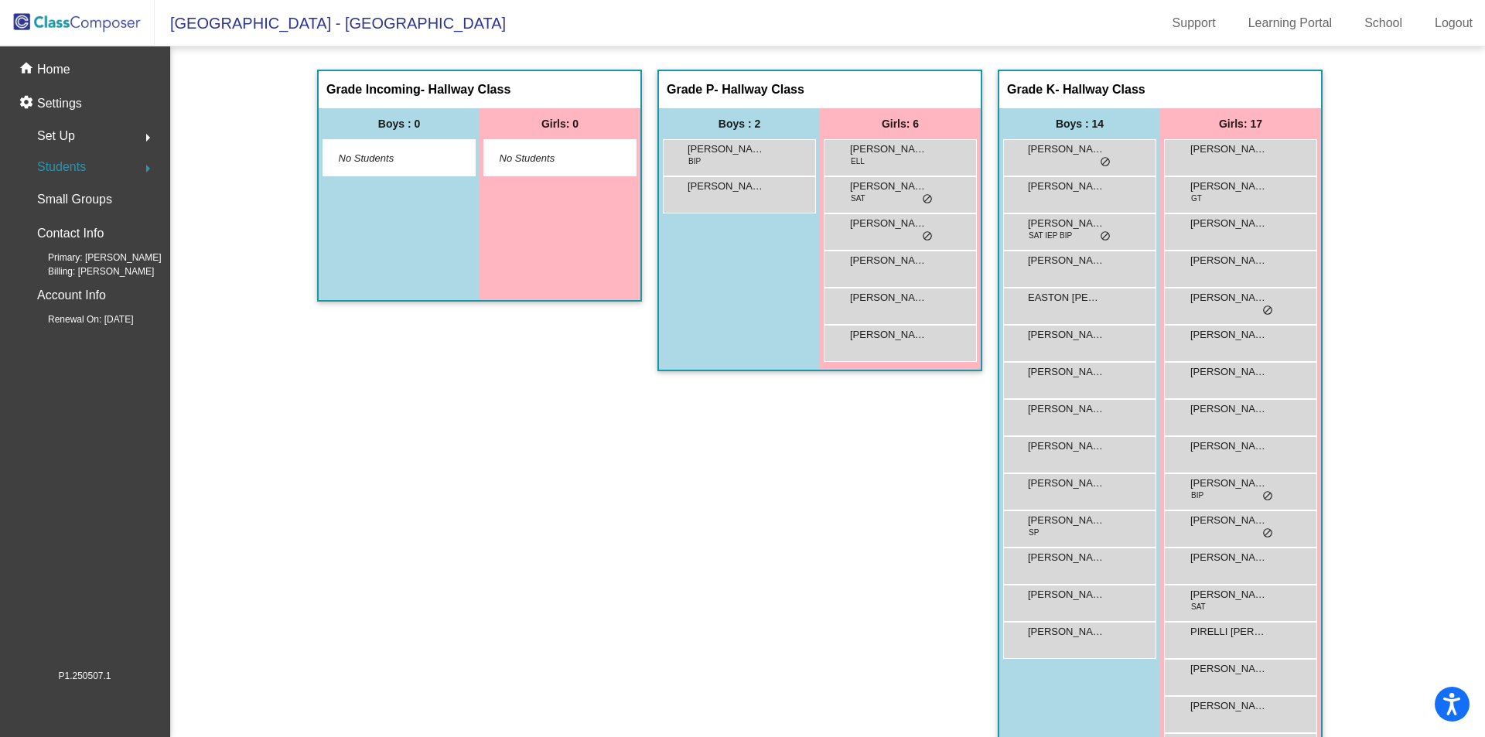
click at [59, 164] on span "Students" at bounding box center [61, 167] width 49 height 22
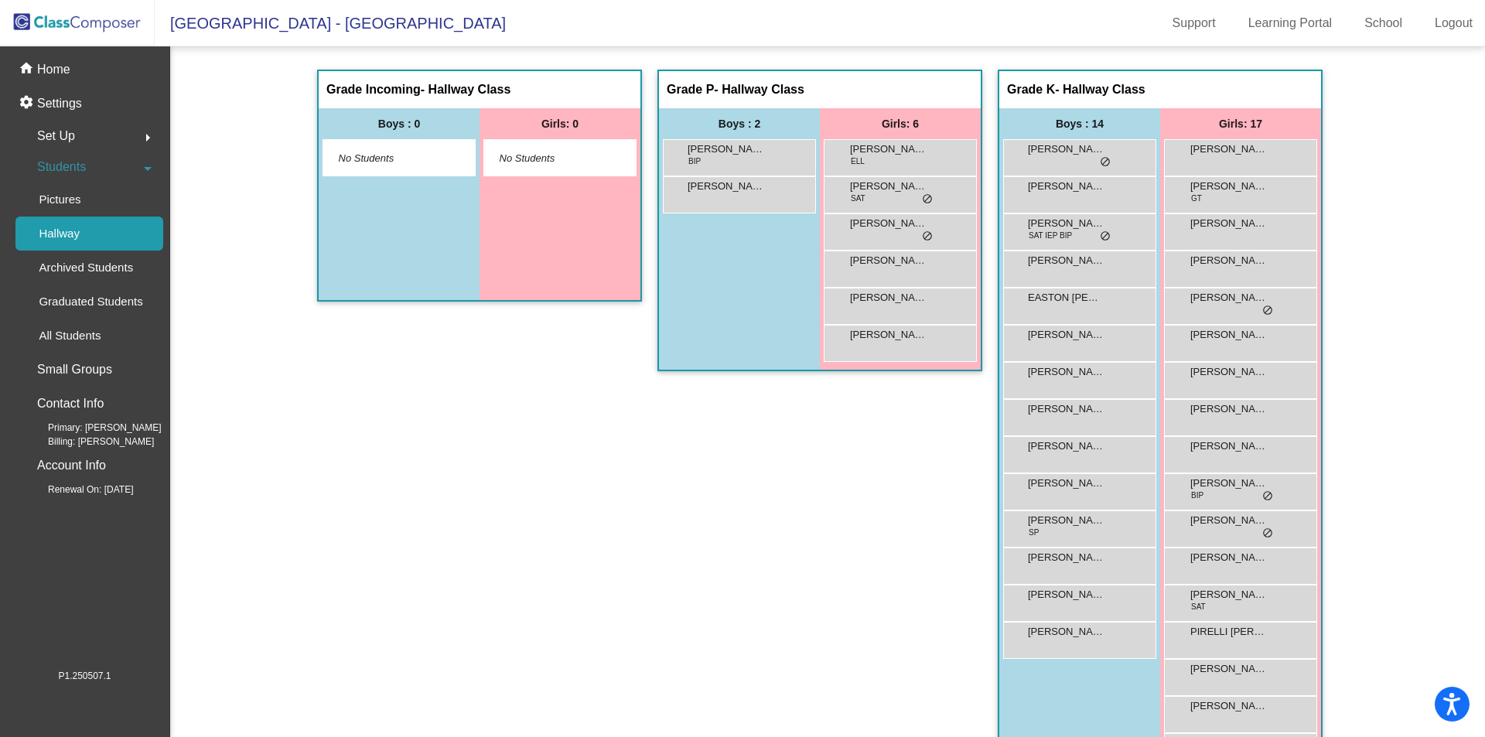
click at [59, 164] on span "Students" at bounding box center [61, 167] width 49 height 22
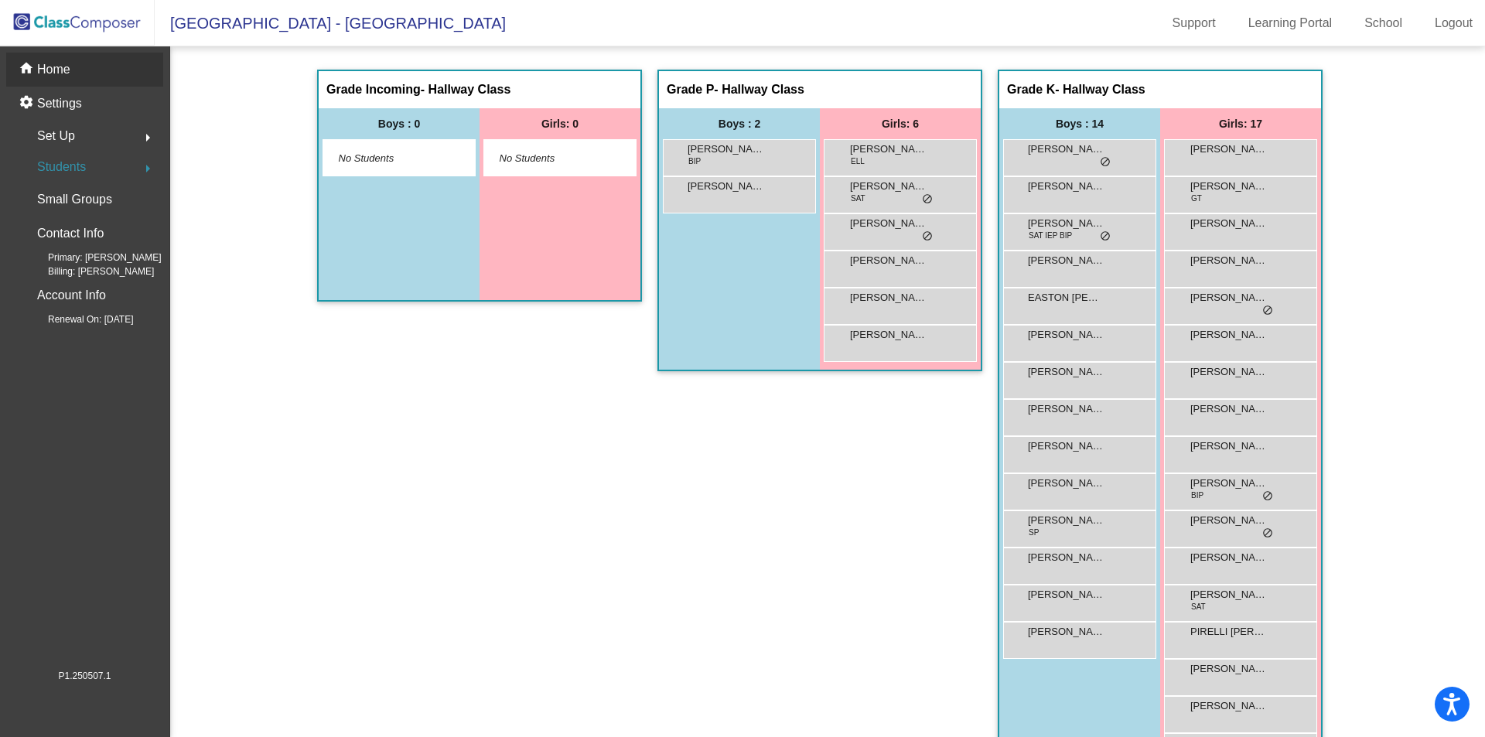
click at [47, 70] on p "Home" at bounding box center [53, 69] width 33 height 19
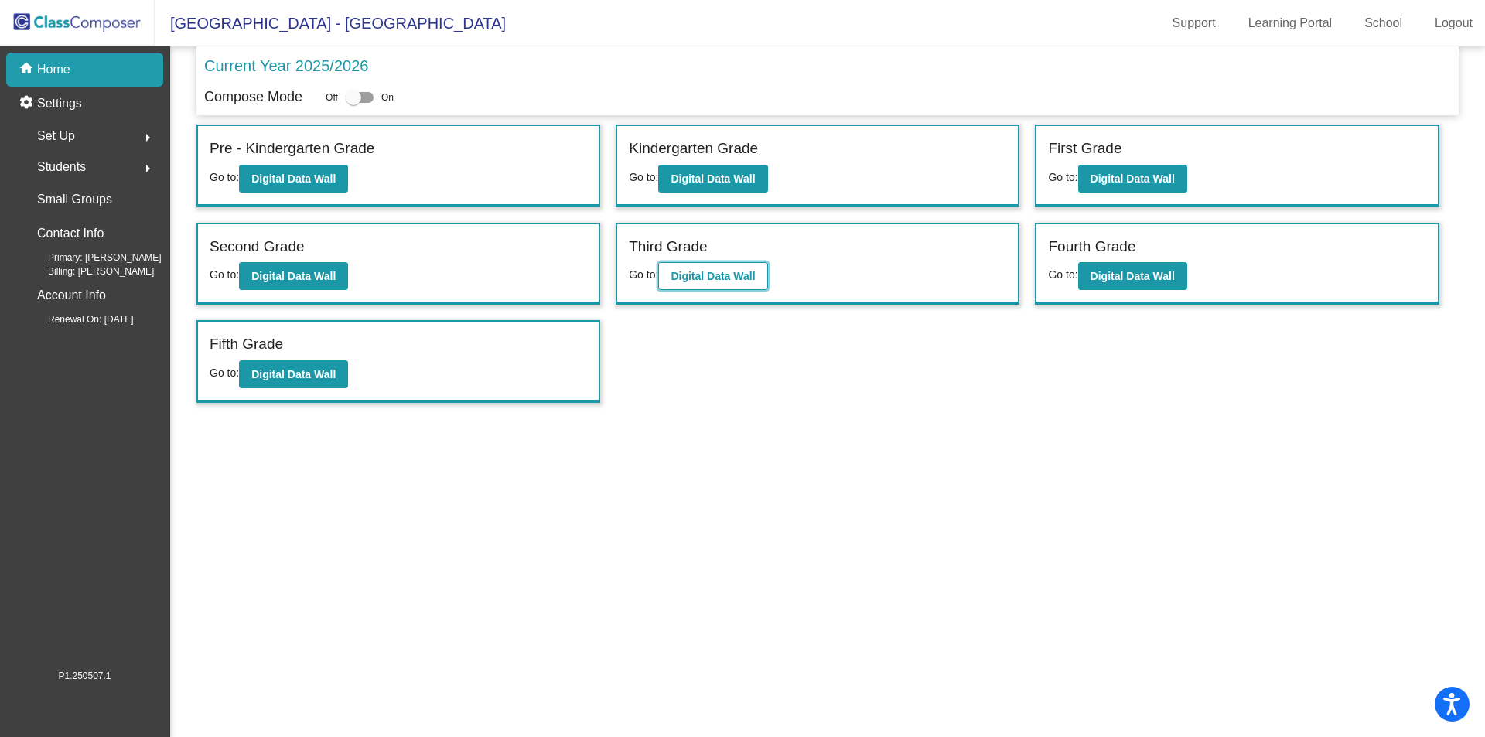
click at [722, 285] on button "Digital Data Wall" at bounding box center [712, 276] width 109 height 28
click at [268, 369] on b "Digital Data Wall" at bounding box center [293, 374] width 84 height 12
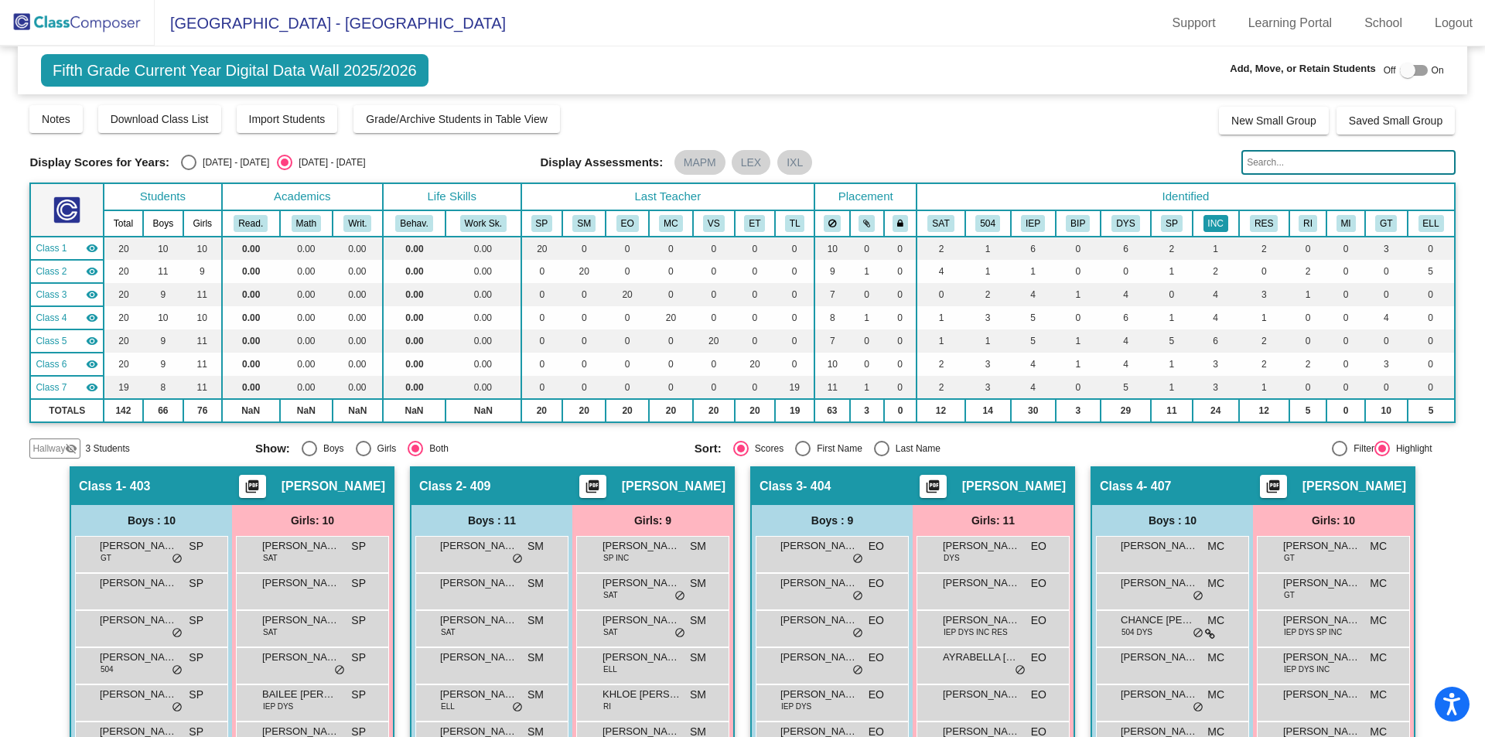
click at [1209, 218] on button "INC" at bounding box center [1215, 223] width 25 height 17
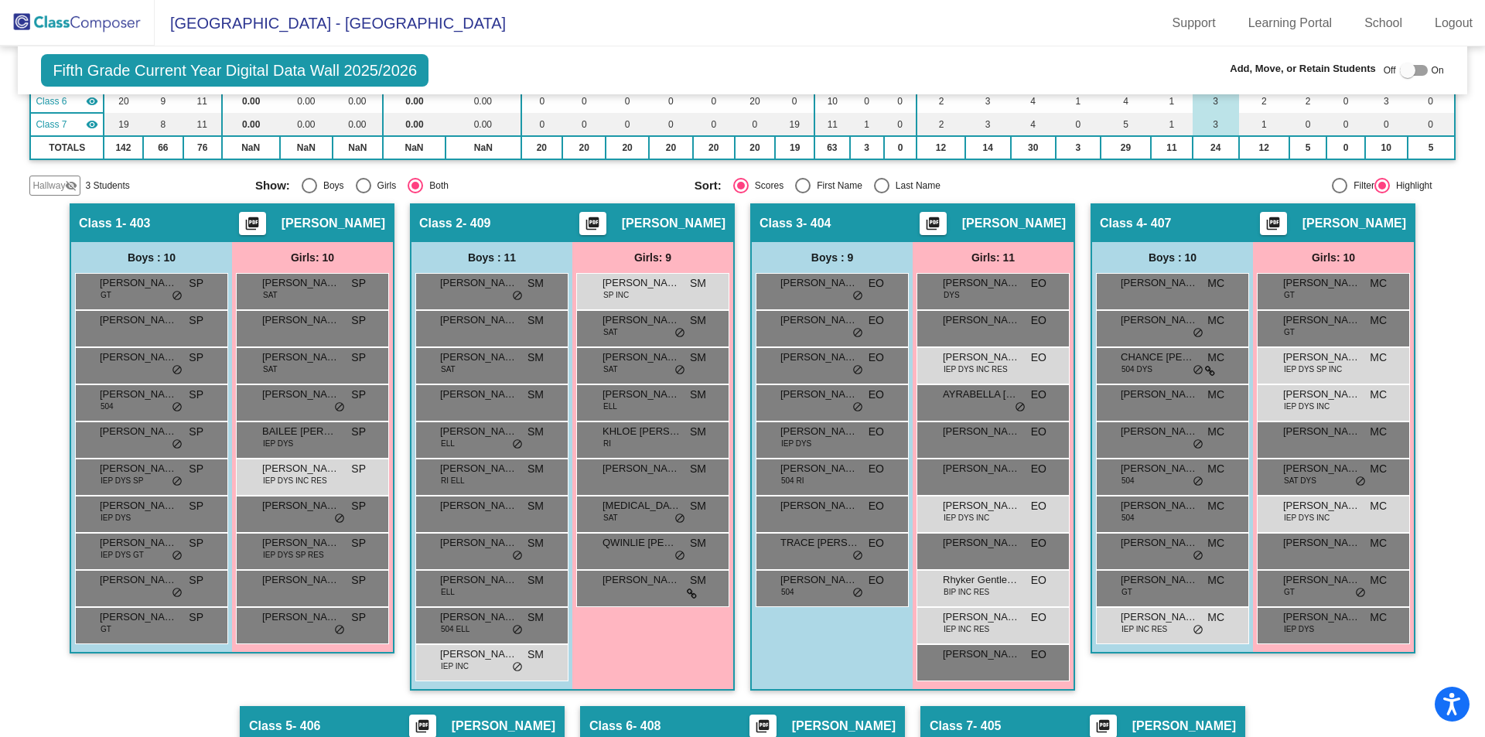
scroll to position [129, 0]
